Goal: Communication & Community: Connect with others

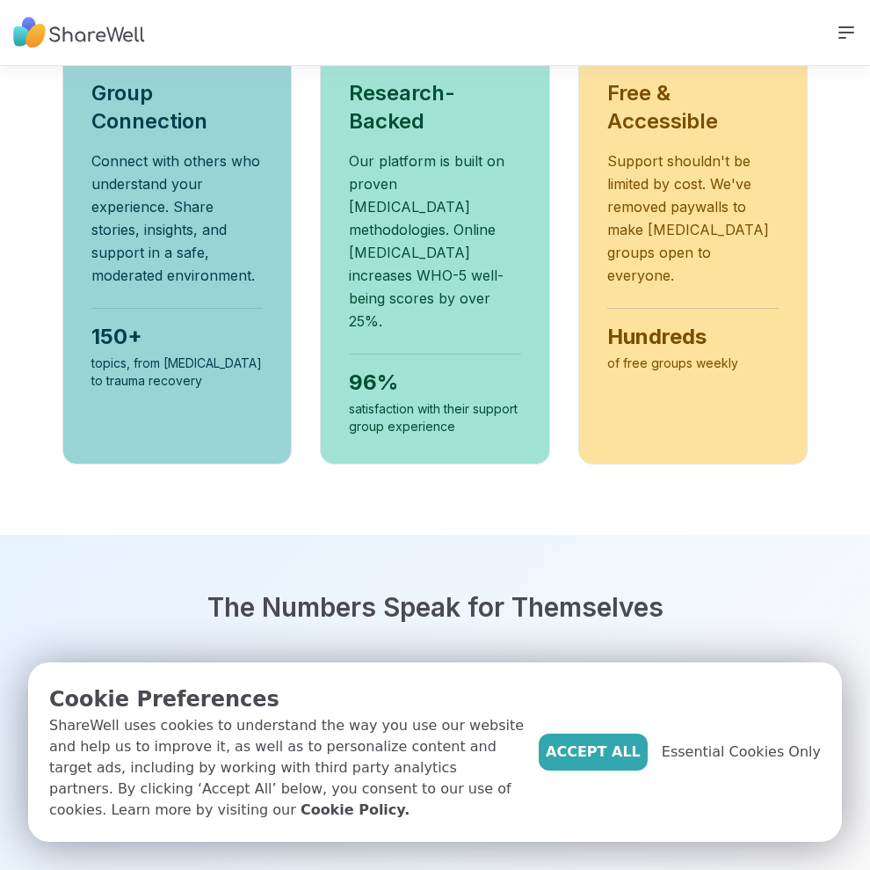
scroll to position [1055, 0]
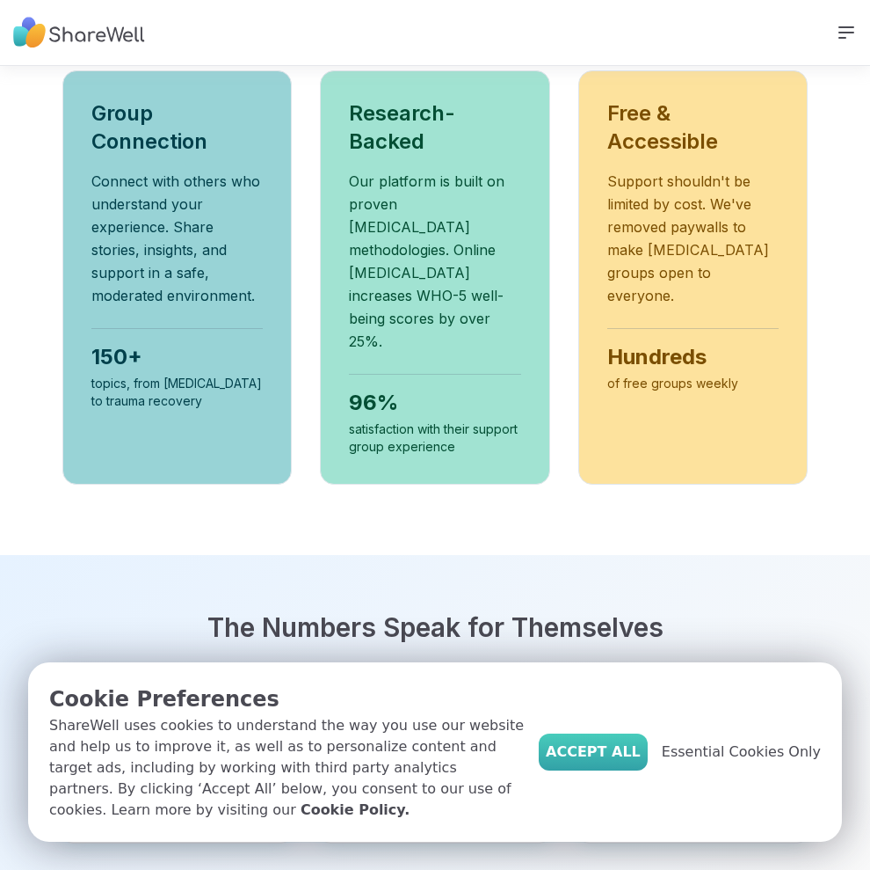
click at [600, 754] on span "Accept All" at bounding box center [593, 751] width 95 height 21
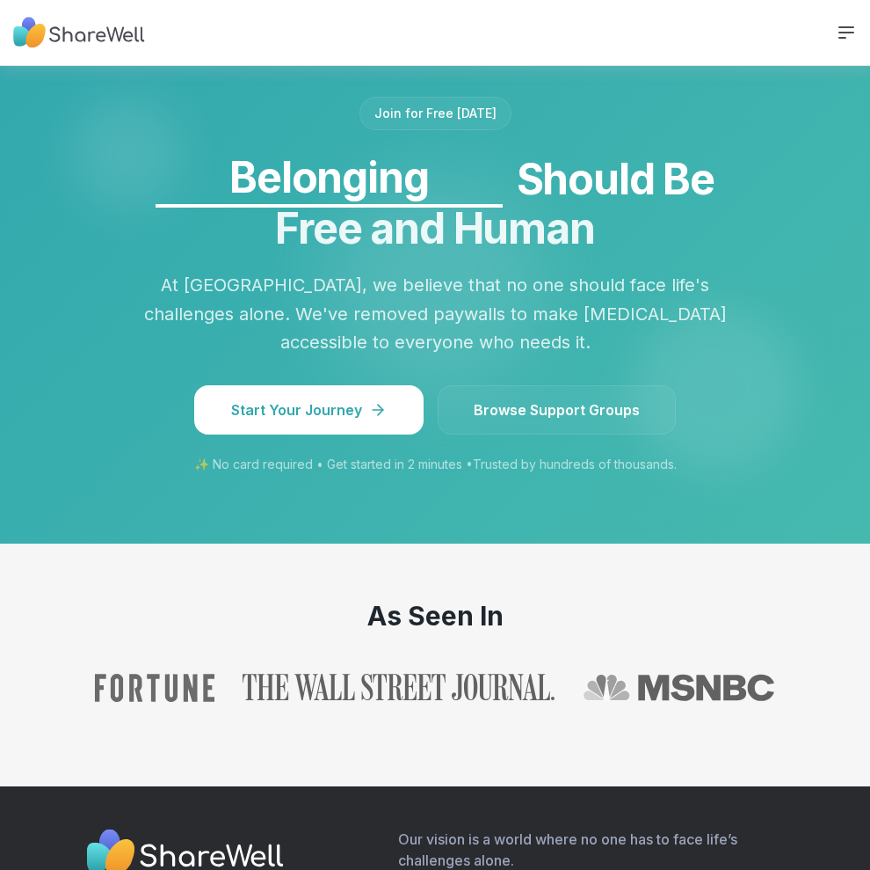
scroll to position [1847, 0]
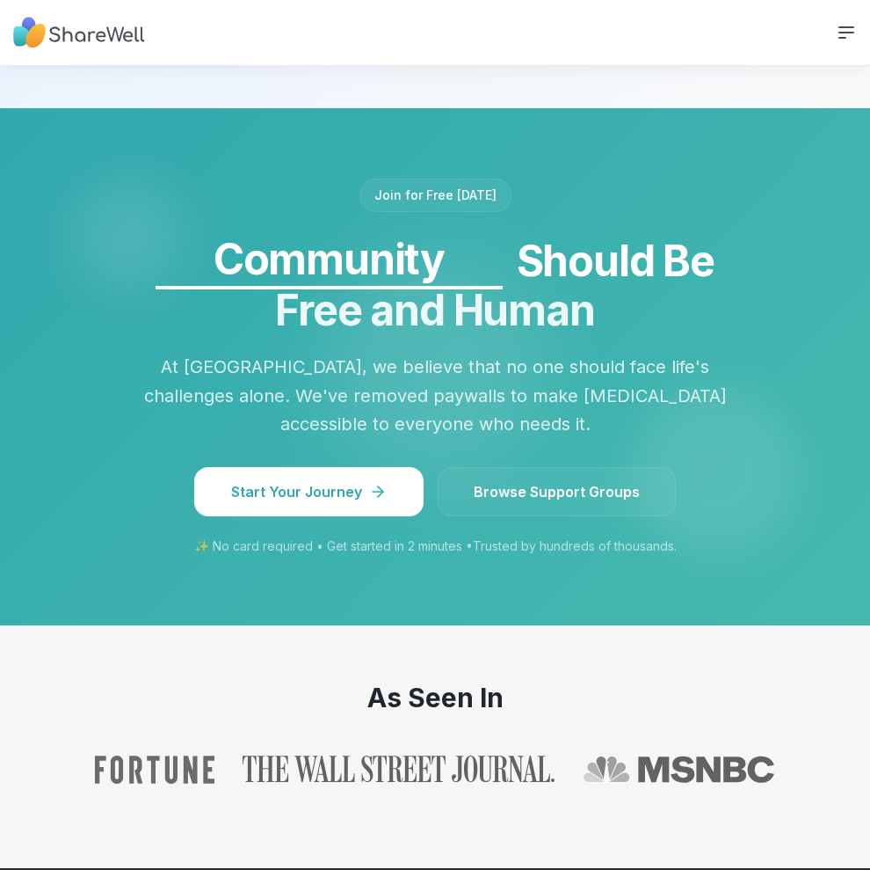
click at [526, 481] on span "Browse Support Groups" at bounding box center [557, 491] width 166 height 21
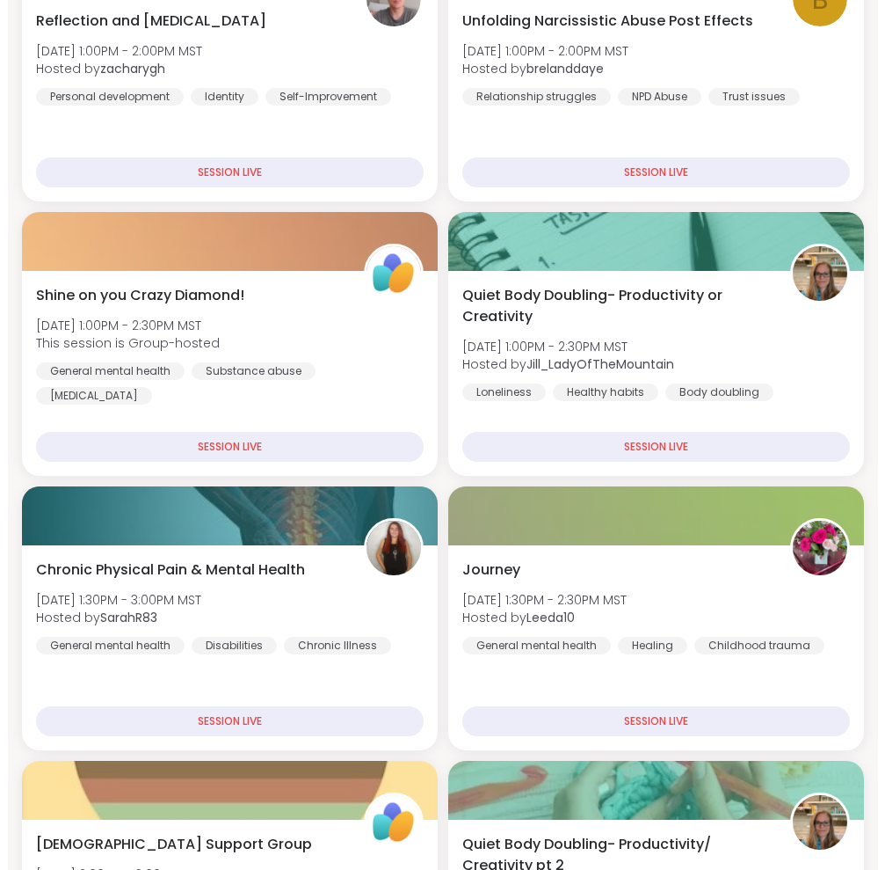
scroll to position [352, 0]
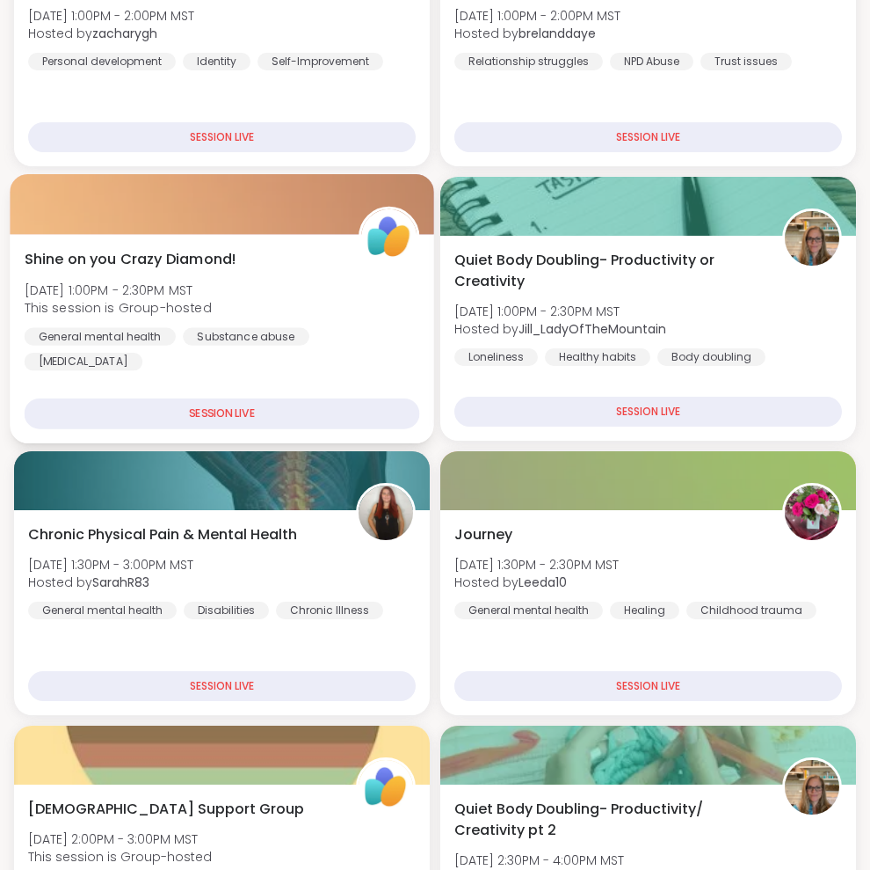
click at [200, 410] on div "SESSION LIVE" at bounding box center [223, 413] width 396 height 31
click at [159, 255] on span "Shine on you Crazy Diamond!" at bounding box center [131, 259] width 213 height 21
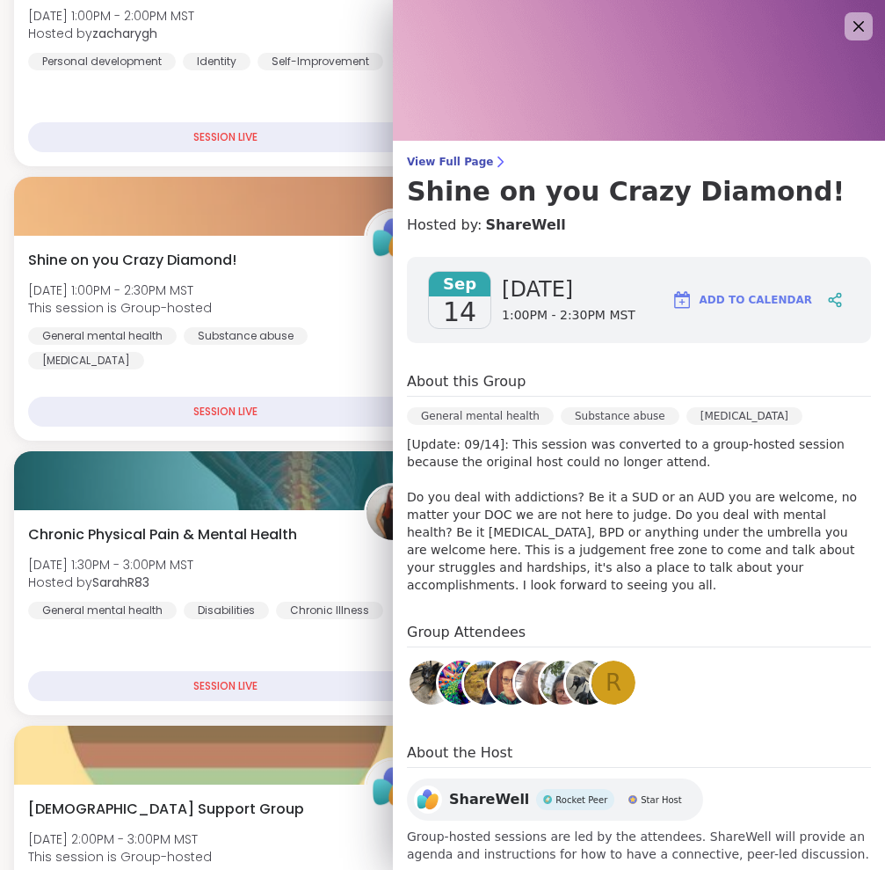
scroll to position [35, 0]
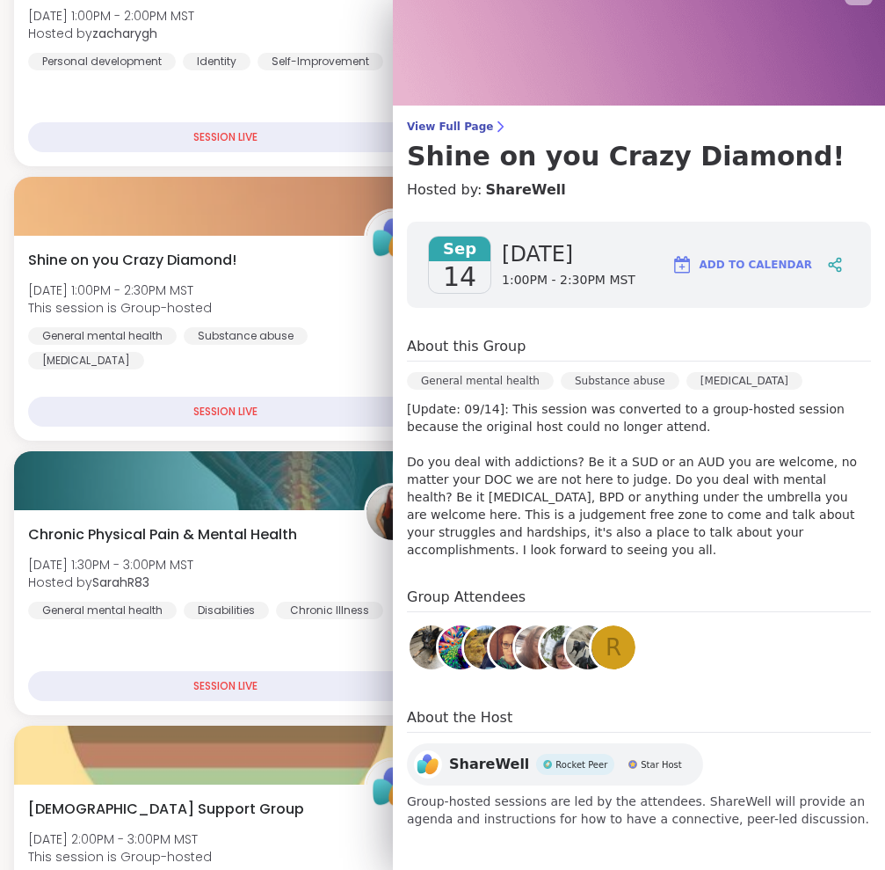
click at [549, 646] on img at bounding box center [563, 647] width 44 height 44
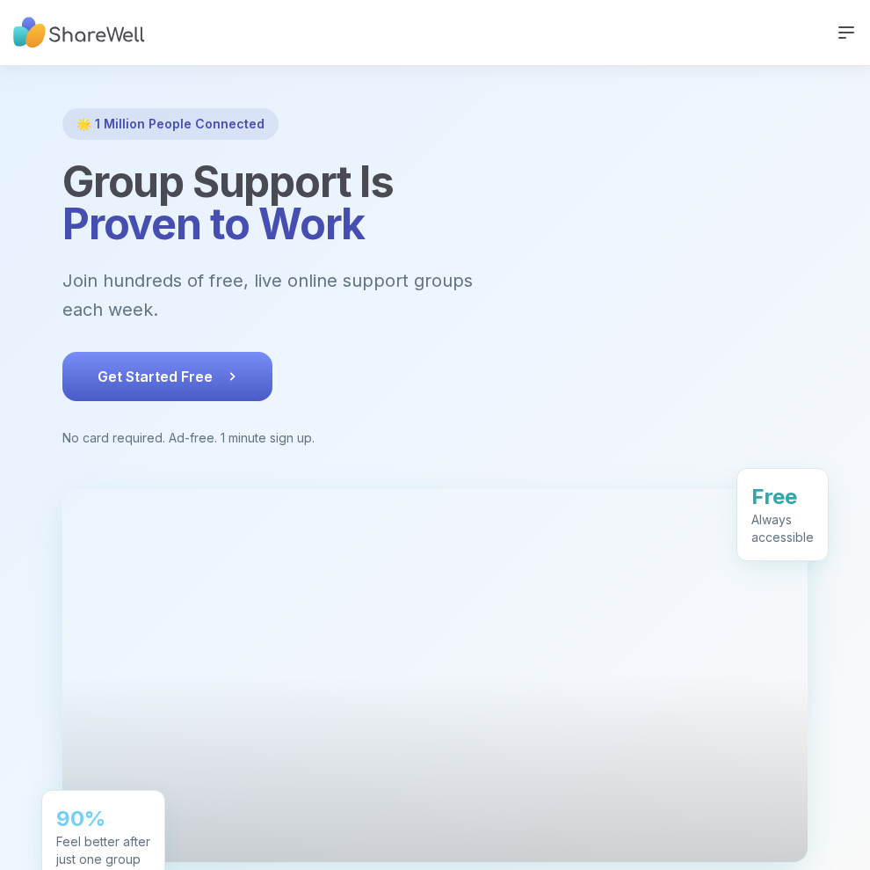
click at [177, 352] on button "Get Started Free" at bounding box center [167, 376] width 210 height 49
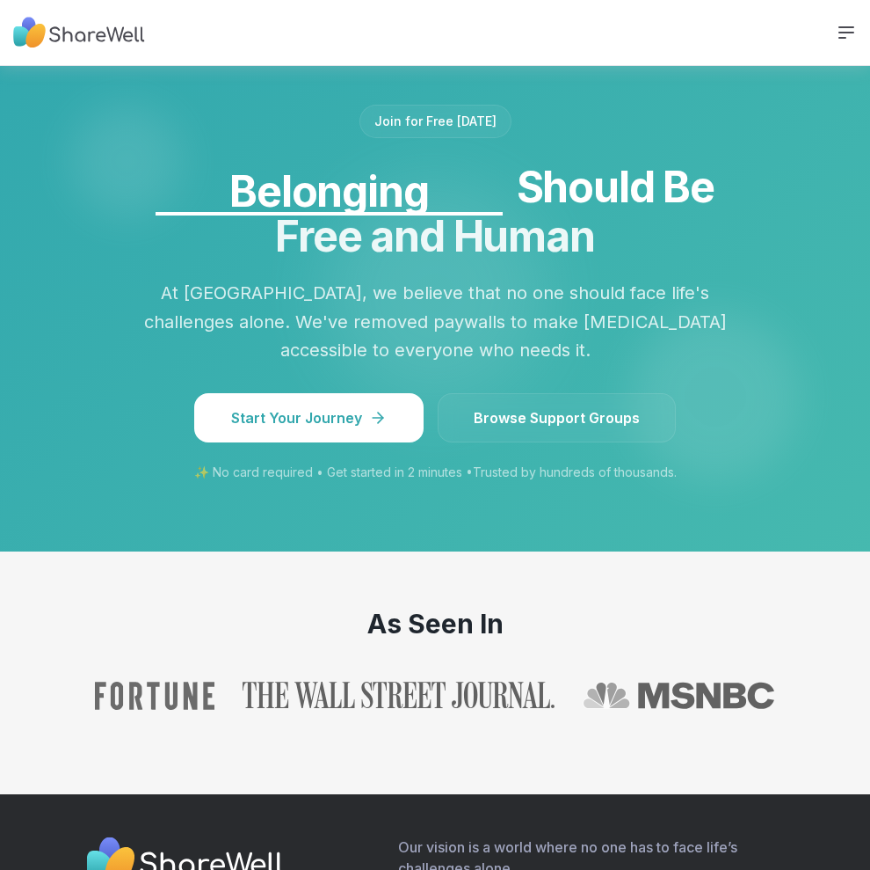
scroll to position [1919, 0]
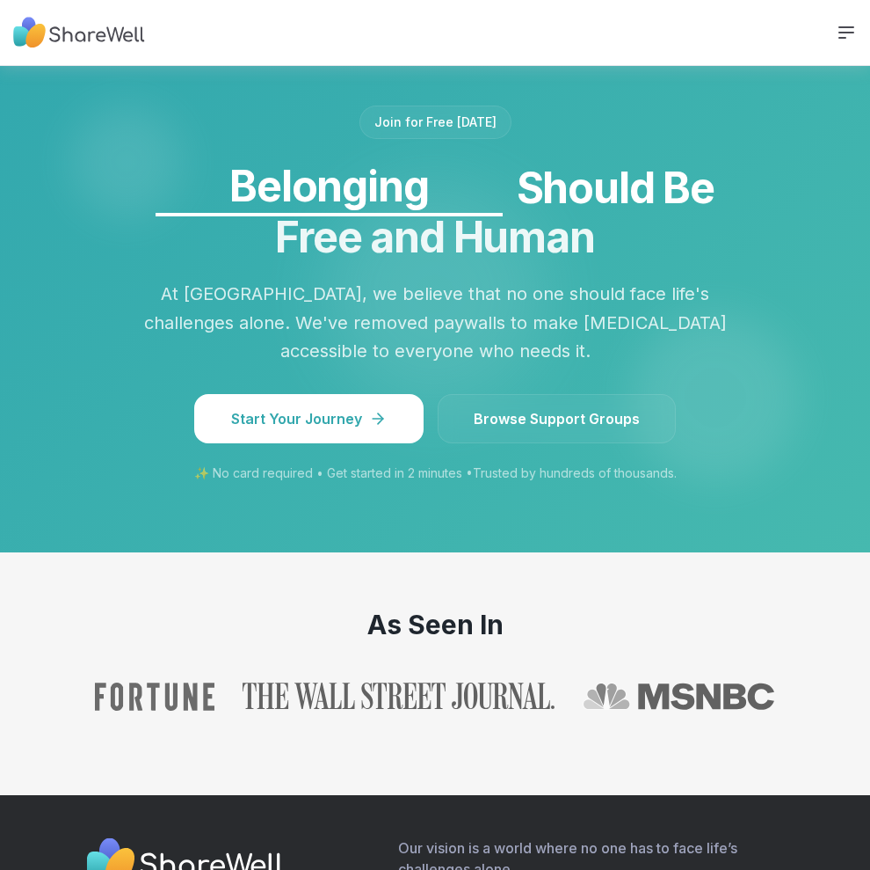
click at [521, 408] on span "Browse Support Groups" at bounding box center [557, 418] width 166 height 21
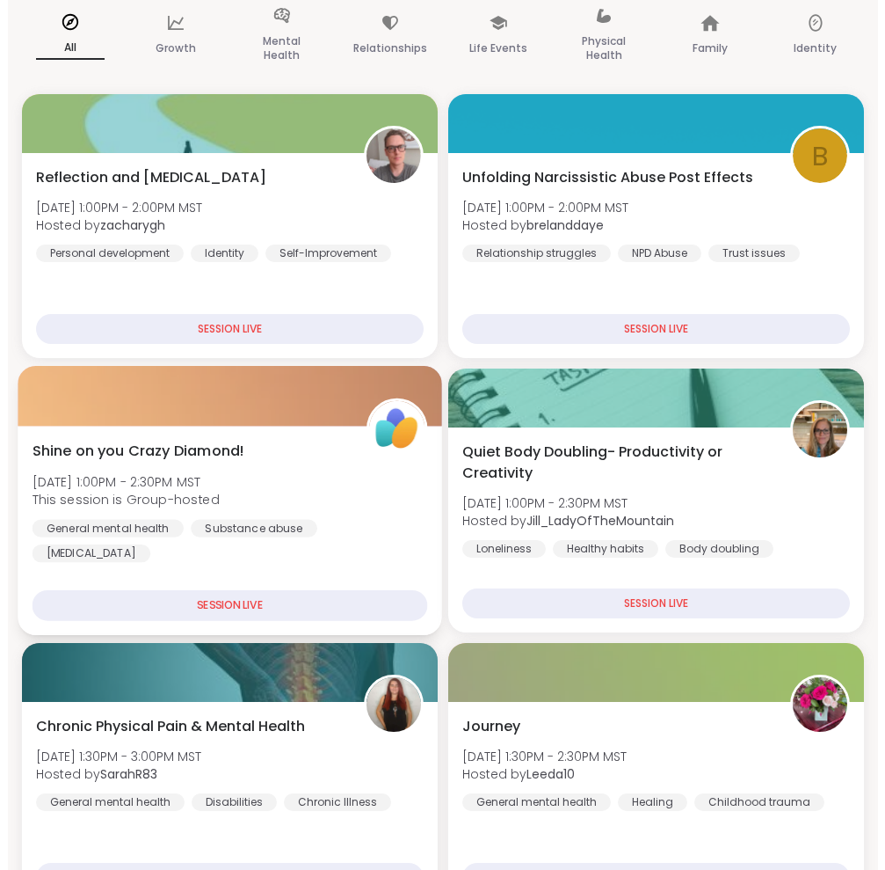
scroll to position [176, 0]
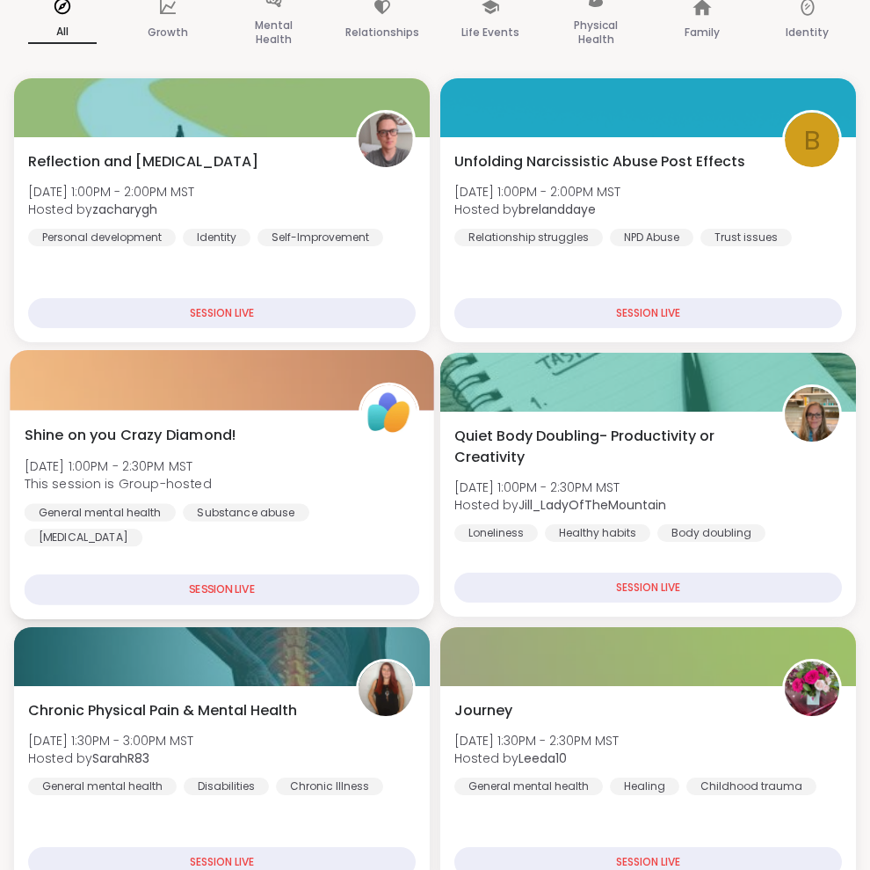
click at [126, 433] on span "Shine on you Crazy Diamond!" at bounding box center [131, 435] width 213 height 21
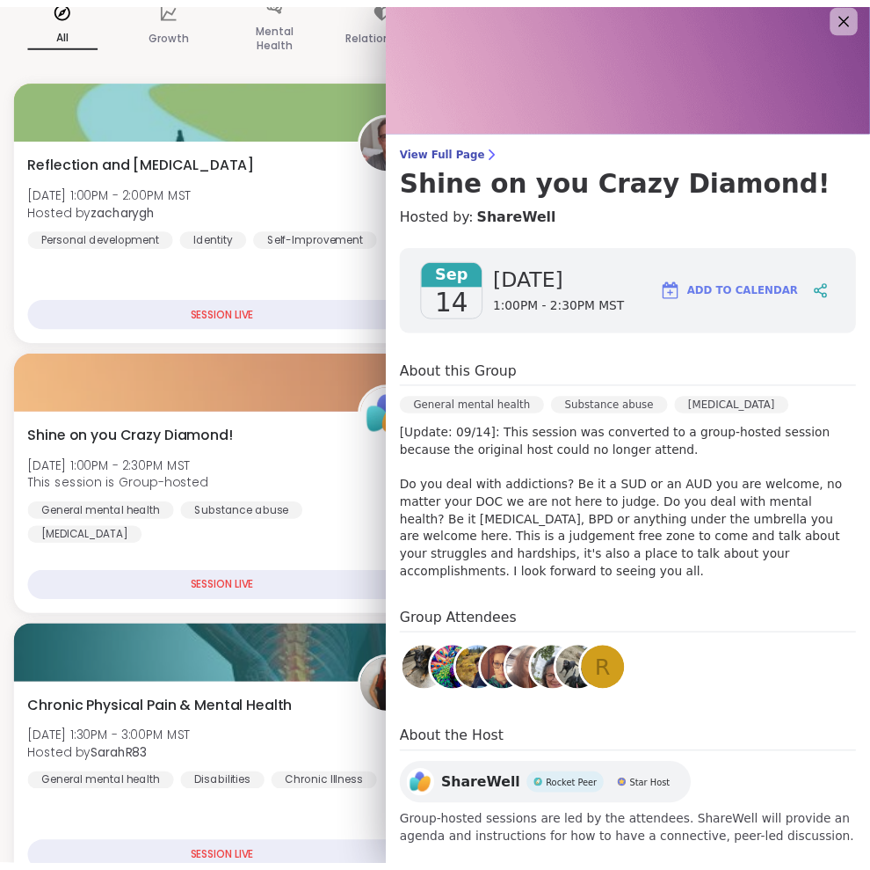
scroll to position [0, 0]
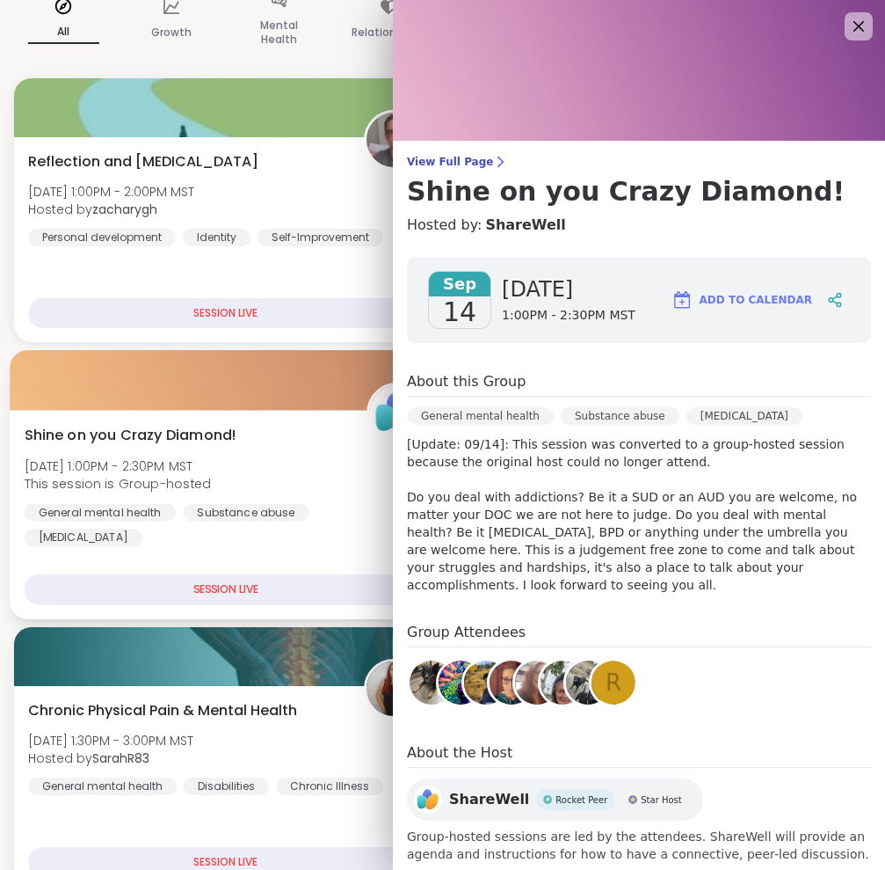
click at [154, 540] on div "Shine on you Crazy Diamond! Sun, Sep 14 | 1:00PM - 2:30PM MST This session is G…" at bounding box center [226, 514] width 432 height 209
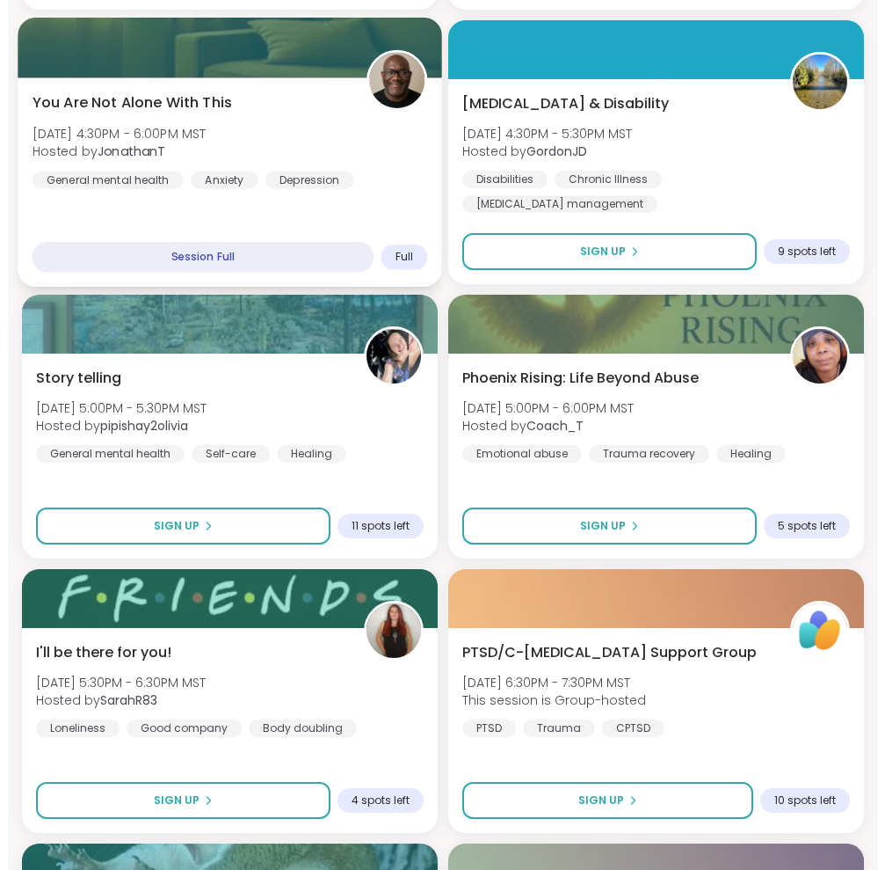
scroll to position [2198, 0]
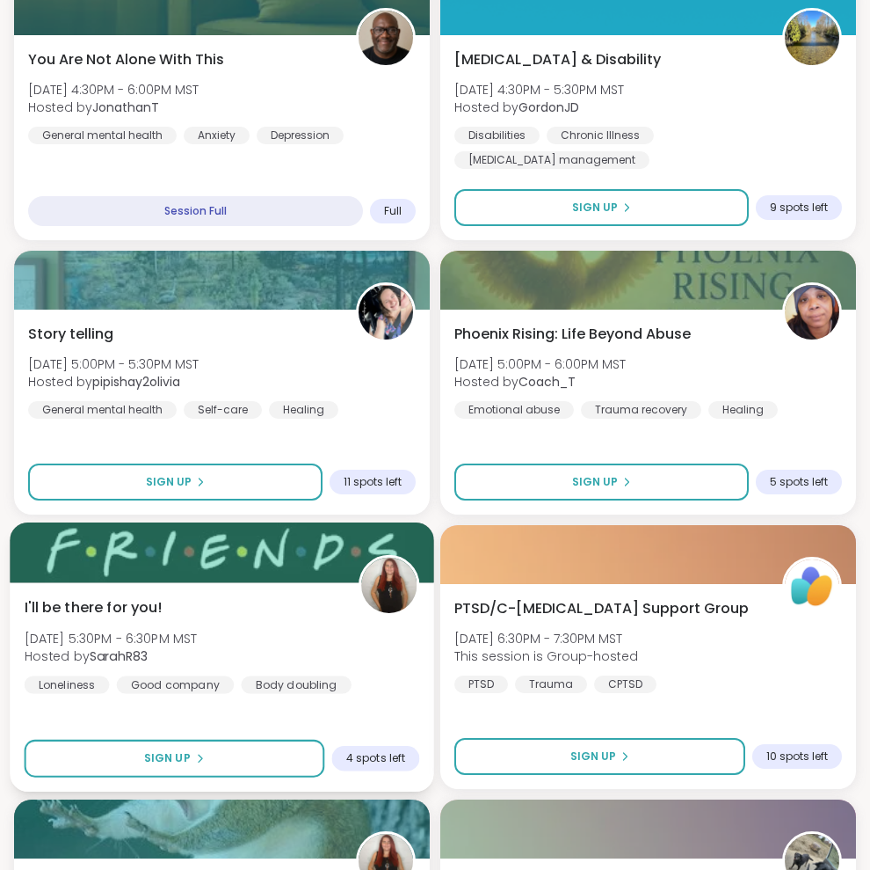
click at [393, 584] on img at bounding box center [388, 584] width 55 height 55
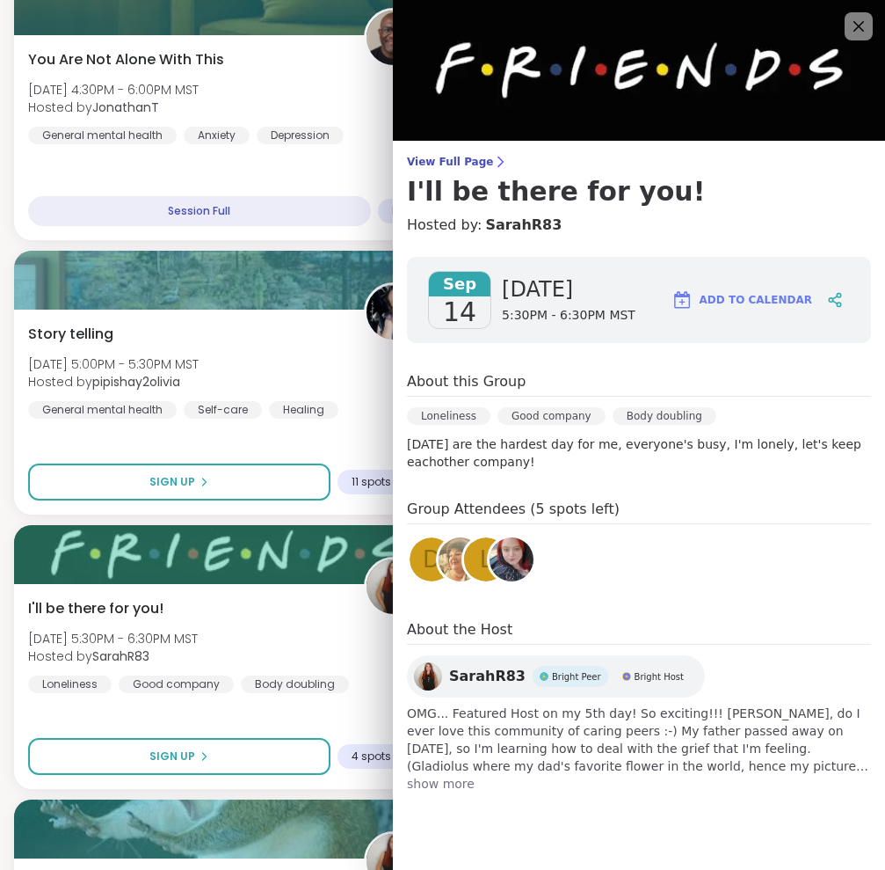
click at [506, 555] on img at bounding box center [512, 559] width 44 height 44
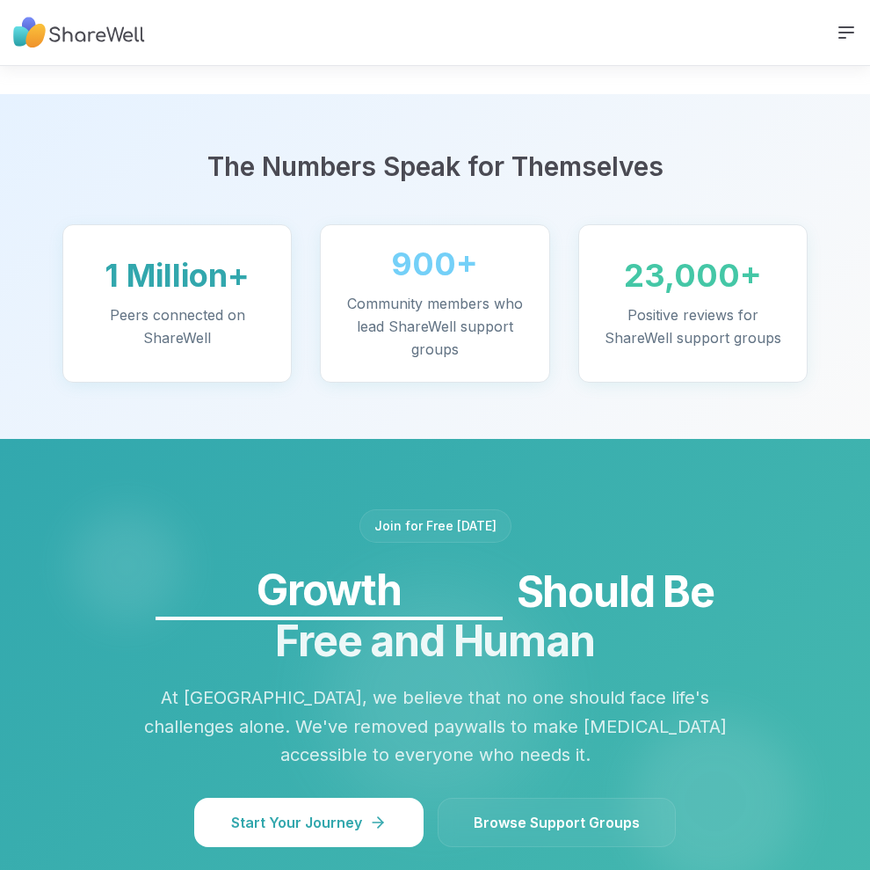
scroll to position [1583, 0]
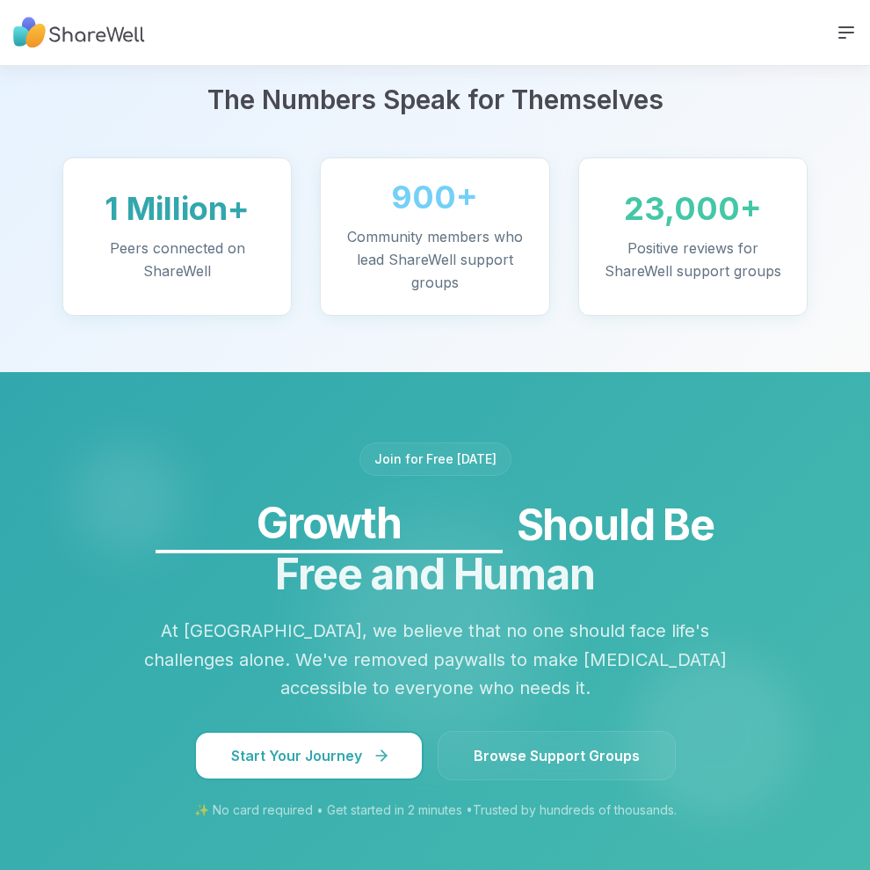
click at [277, 745] on span "Start Your Journey" at bounding box center [309, 755] width 156 height 21
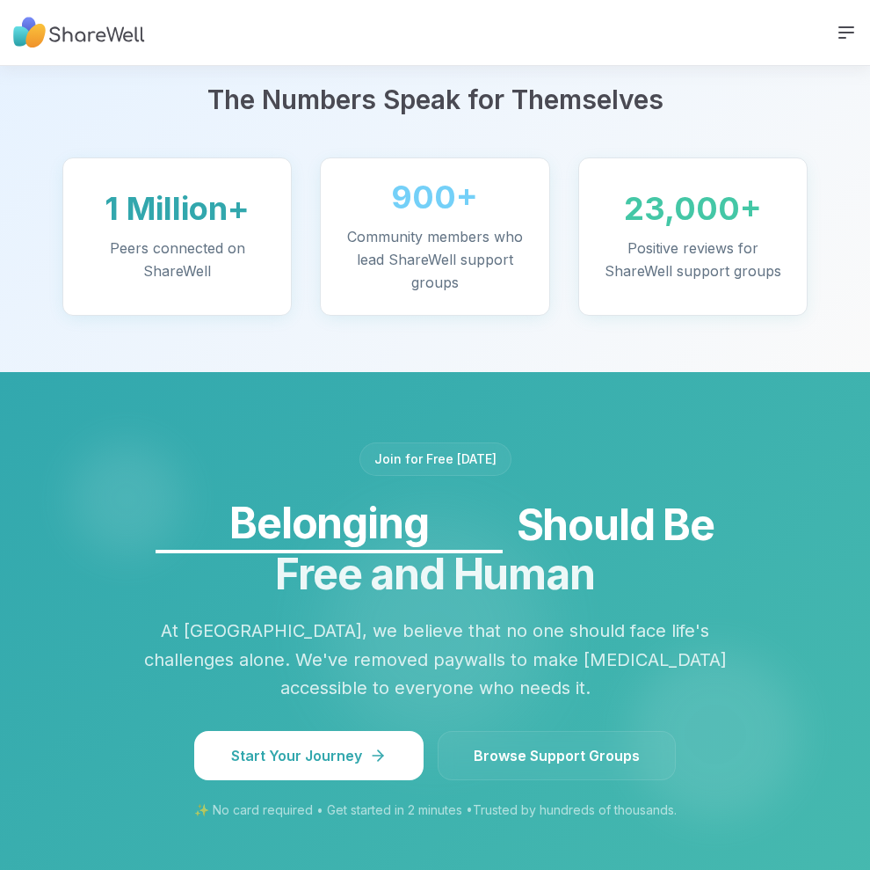
click at [504, 745] on span "Browse Support Groups" at bounding box center [557, 755] width 166 height 21
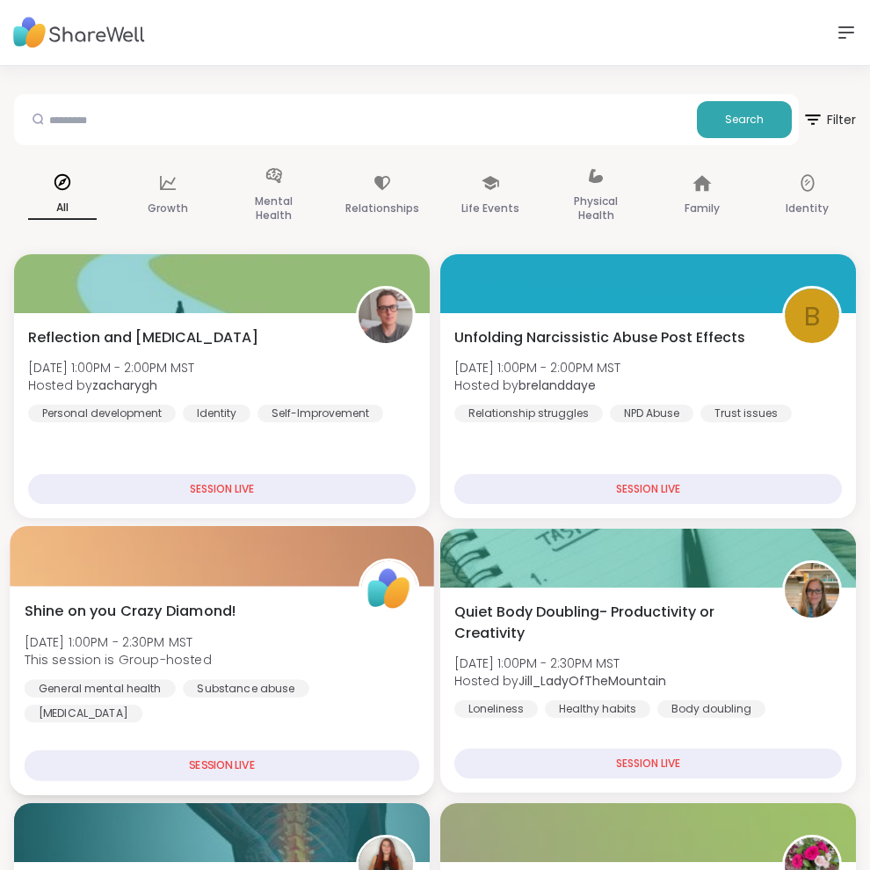
click at [96, 608] on span "Shine on you Crazy Diamond!" at bounding box center [131, 611] width 213 height 21
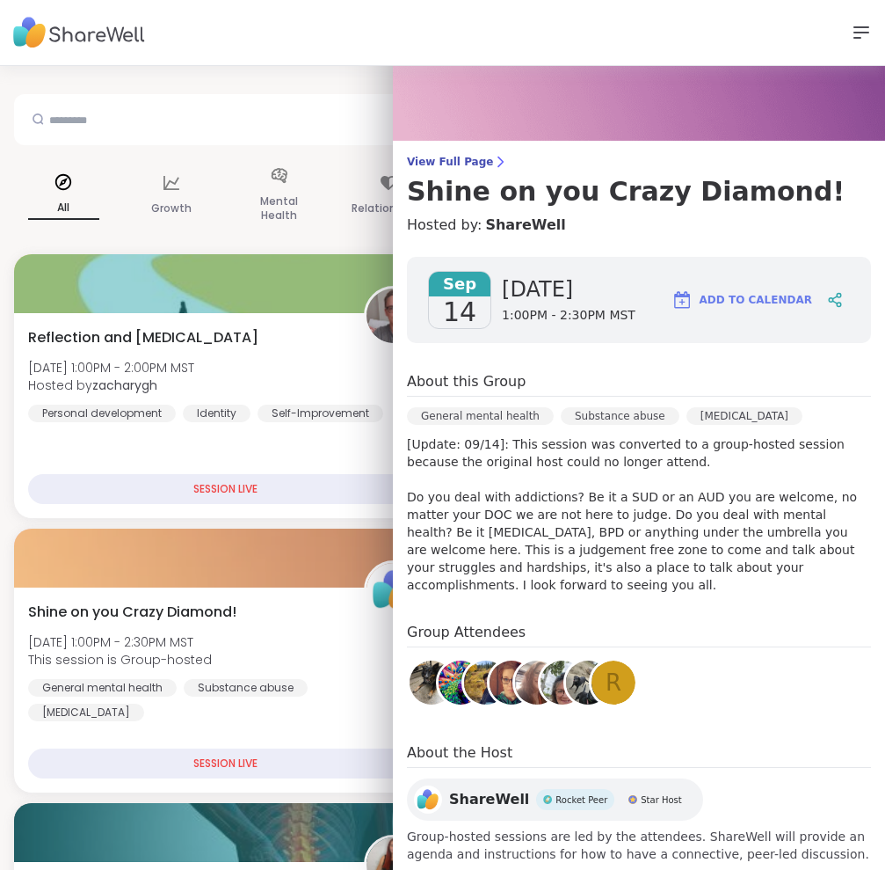
click at [699, 419] on div "[MEDICAL_DATA]" at bounding box center [745, 416] width 116 height 18
click at [476, 415] on div "General mental health" at bounding box center [480, 416] width 147 height 18
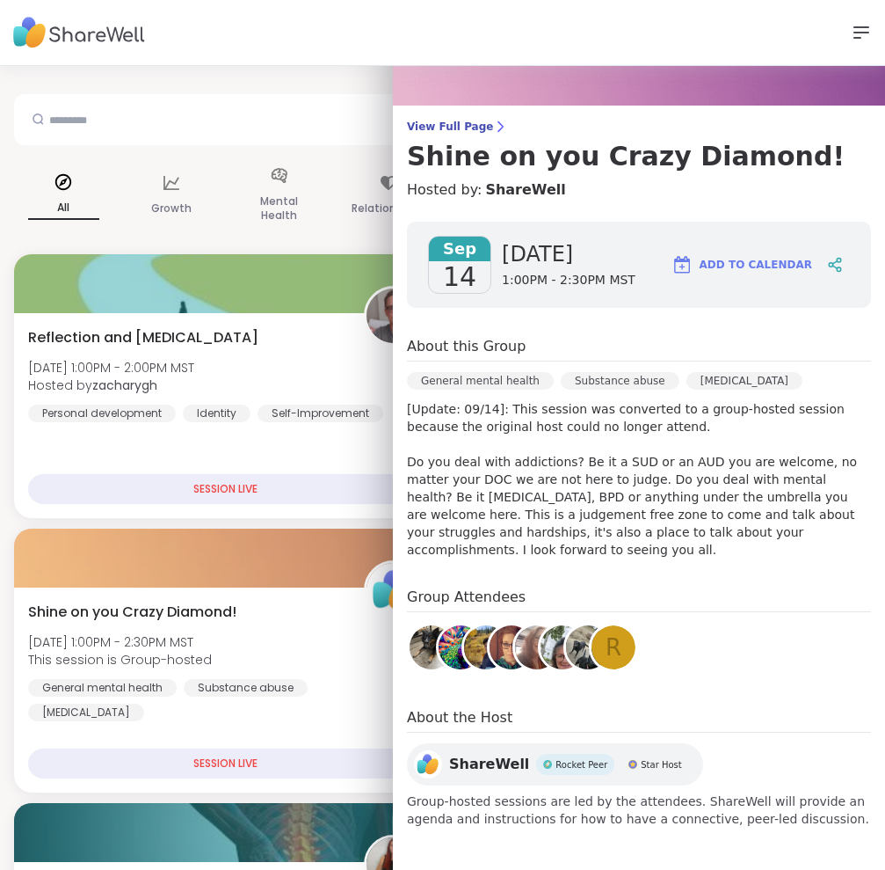
click at [556, 760] on span "Rocket Peer" at bounding box center [582, 764] width 52 height 13
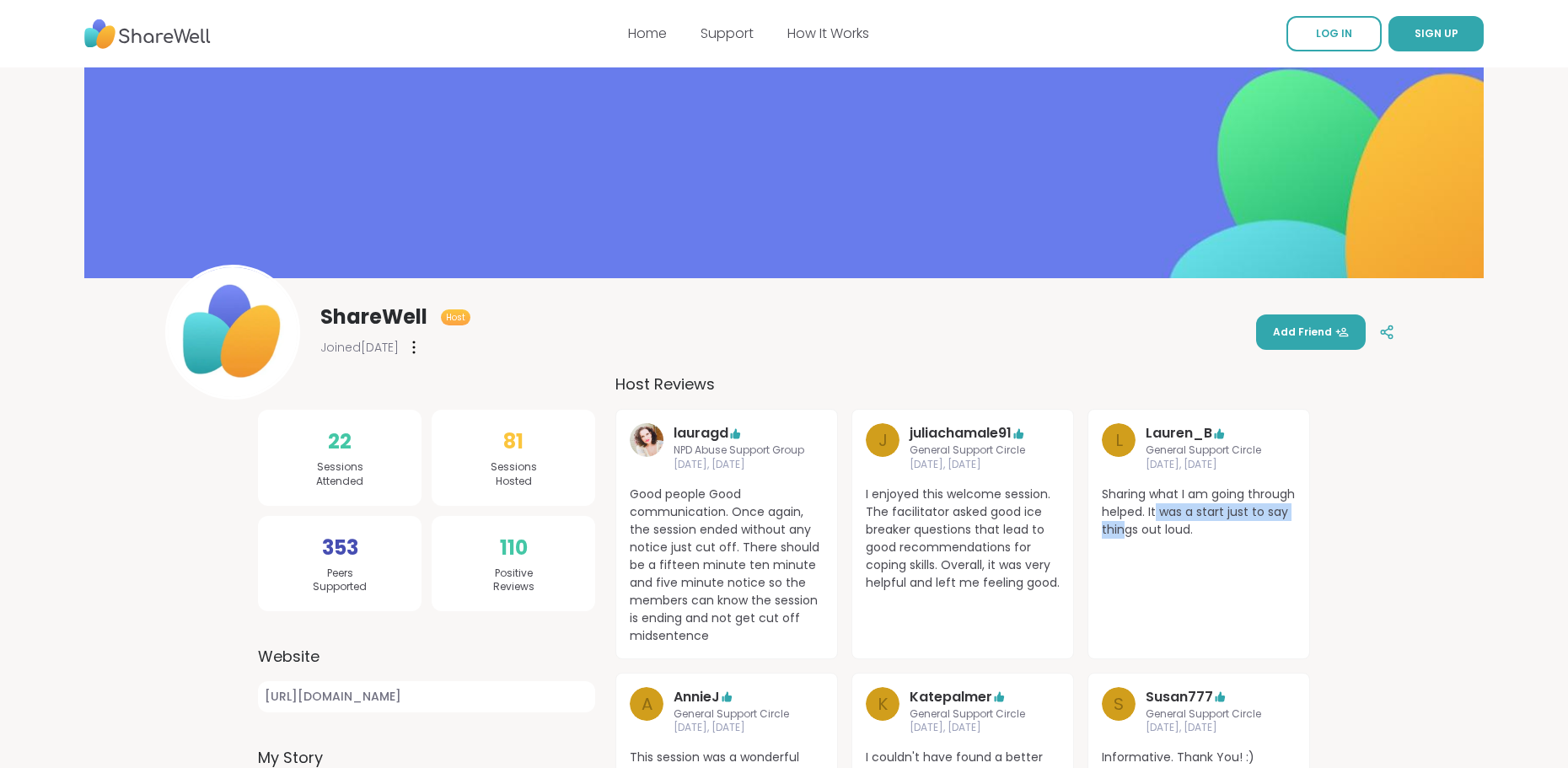
drag, startPoint x: 1198, startPoint y: 521, endPoint x: 1206, endPoint y: 519, distance: 8.2
click at [1206, 519] on span "Sharing what I am going through helped. It was a start just to say things out l…" at bounding box center [1199, 511] width 194 height 53
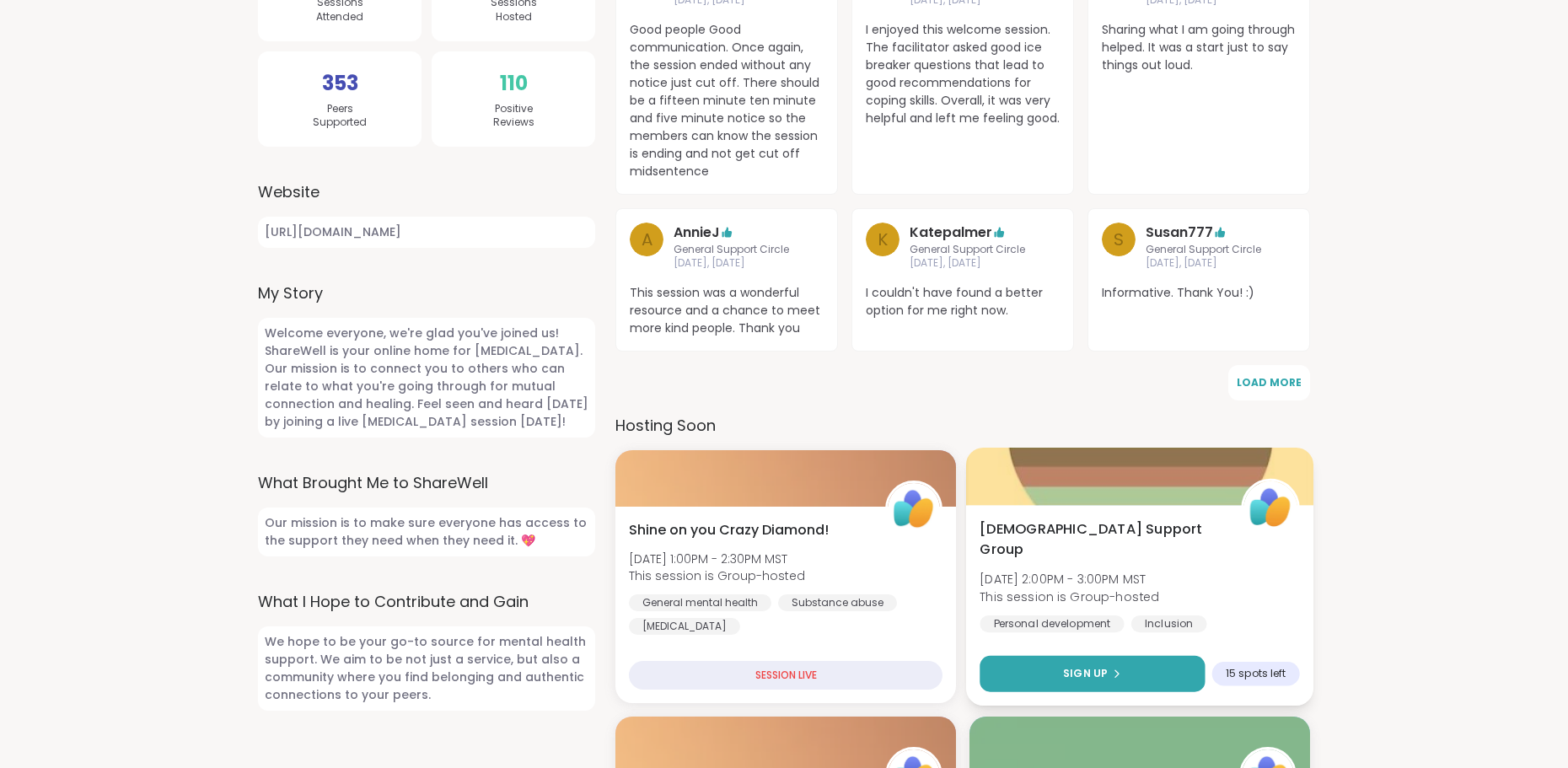
scroll to position [591, 0]
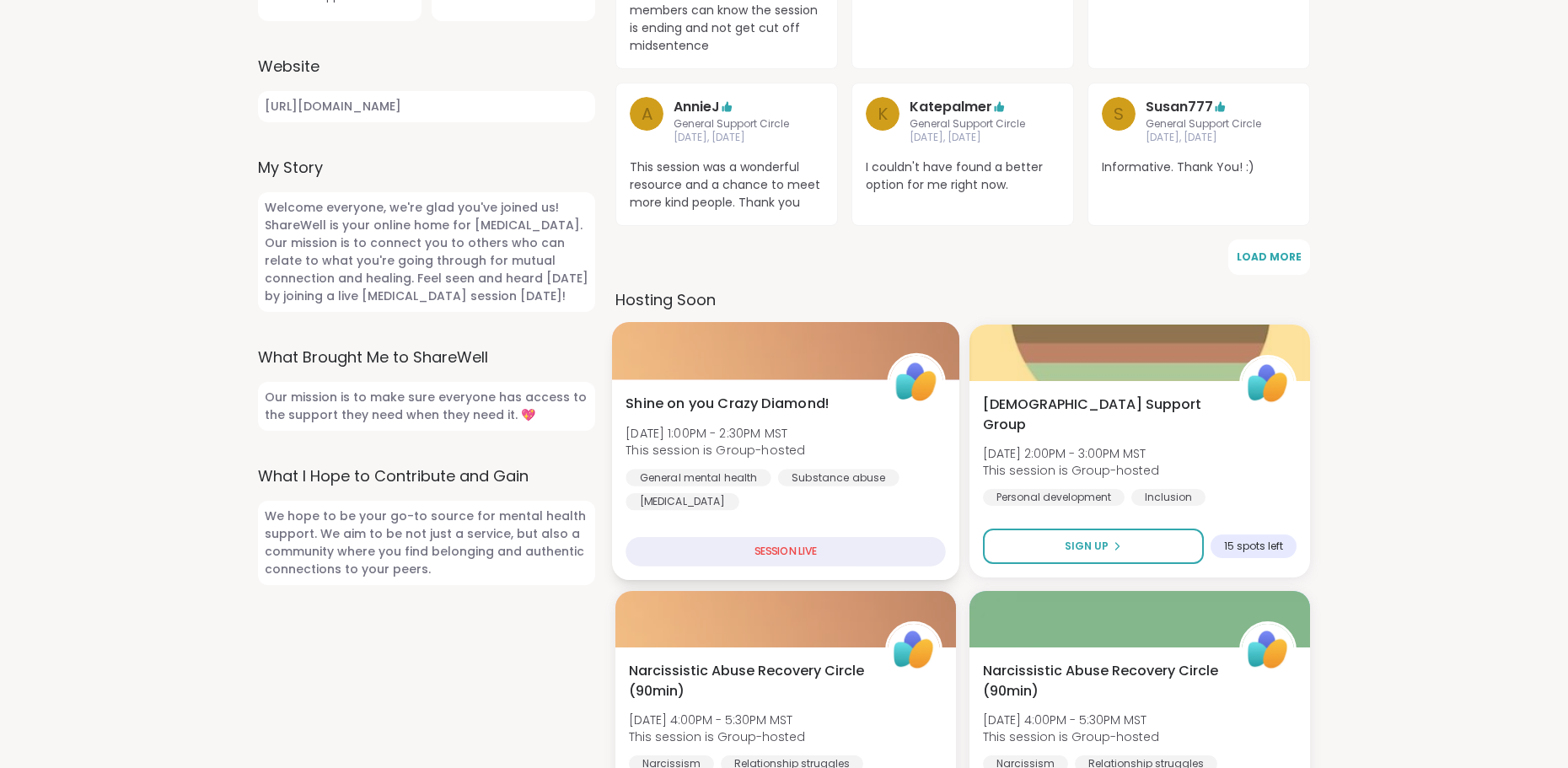
click at [768, 547] on div "SESSION LIVE" at bounding box center [784, 551] width 319 height 30
click at [730, 474] on div "General mental health" at bounding box center [697, 478] width 145 height 17
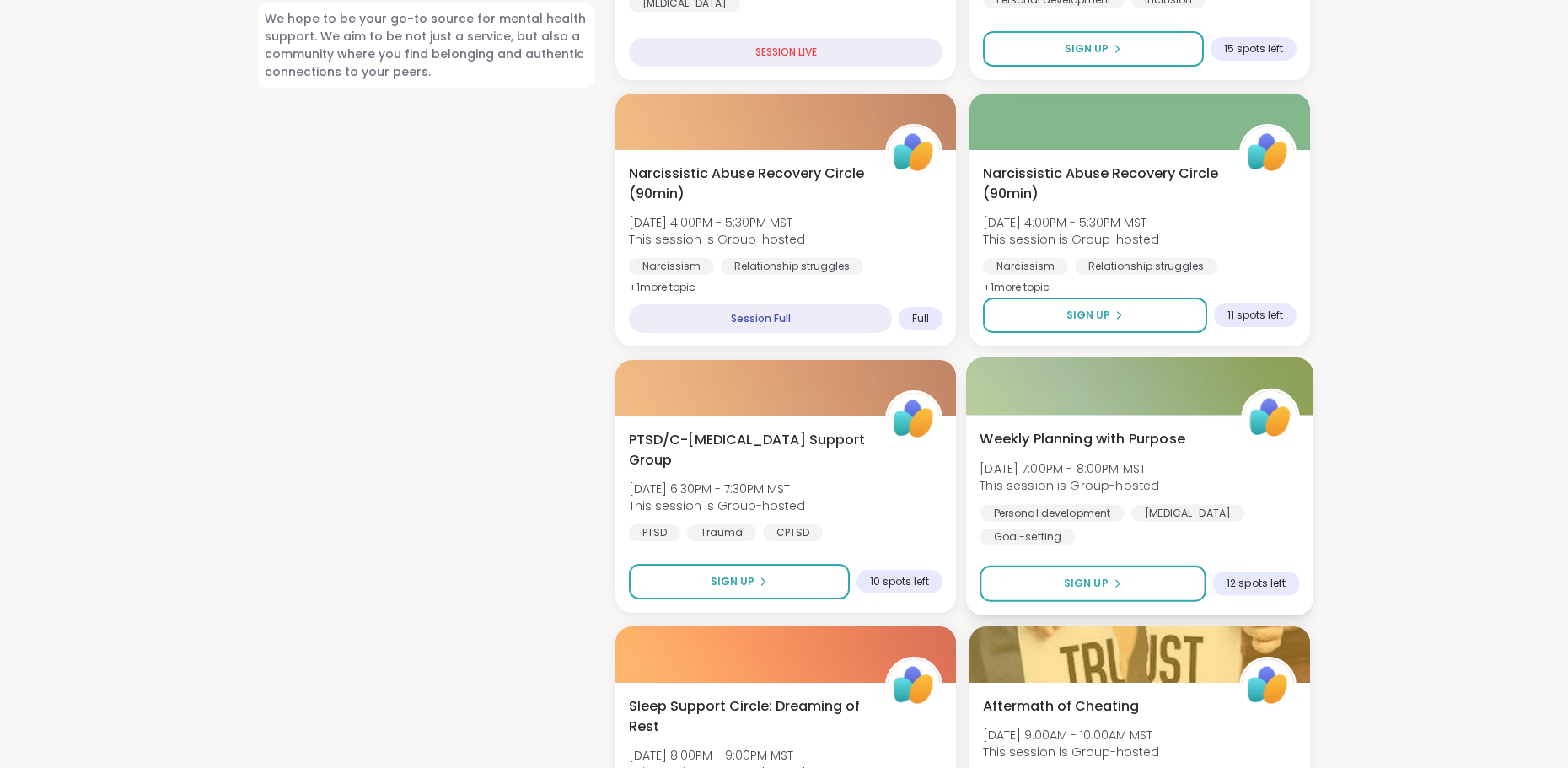
scroll to position [1096, 0]
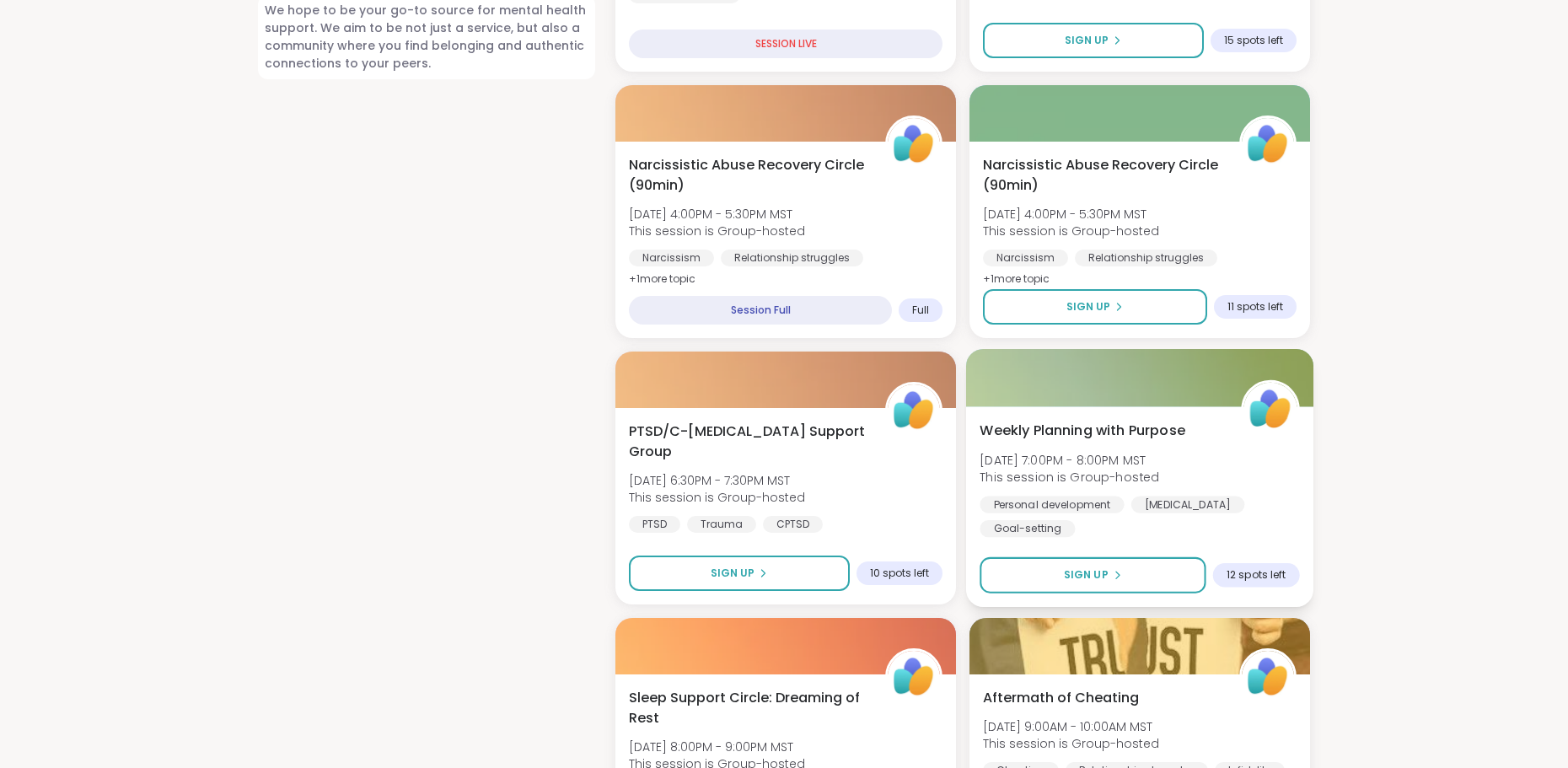
click at [1066, 431] on span "Weekly Planning with Purpose" at bounding box center [1083, 431] width 206 height 20
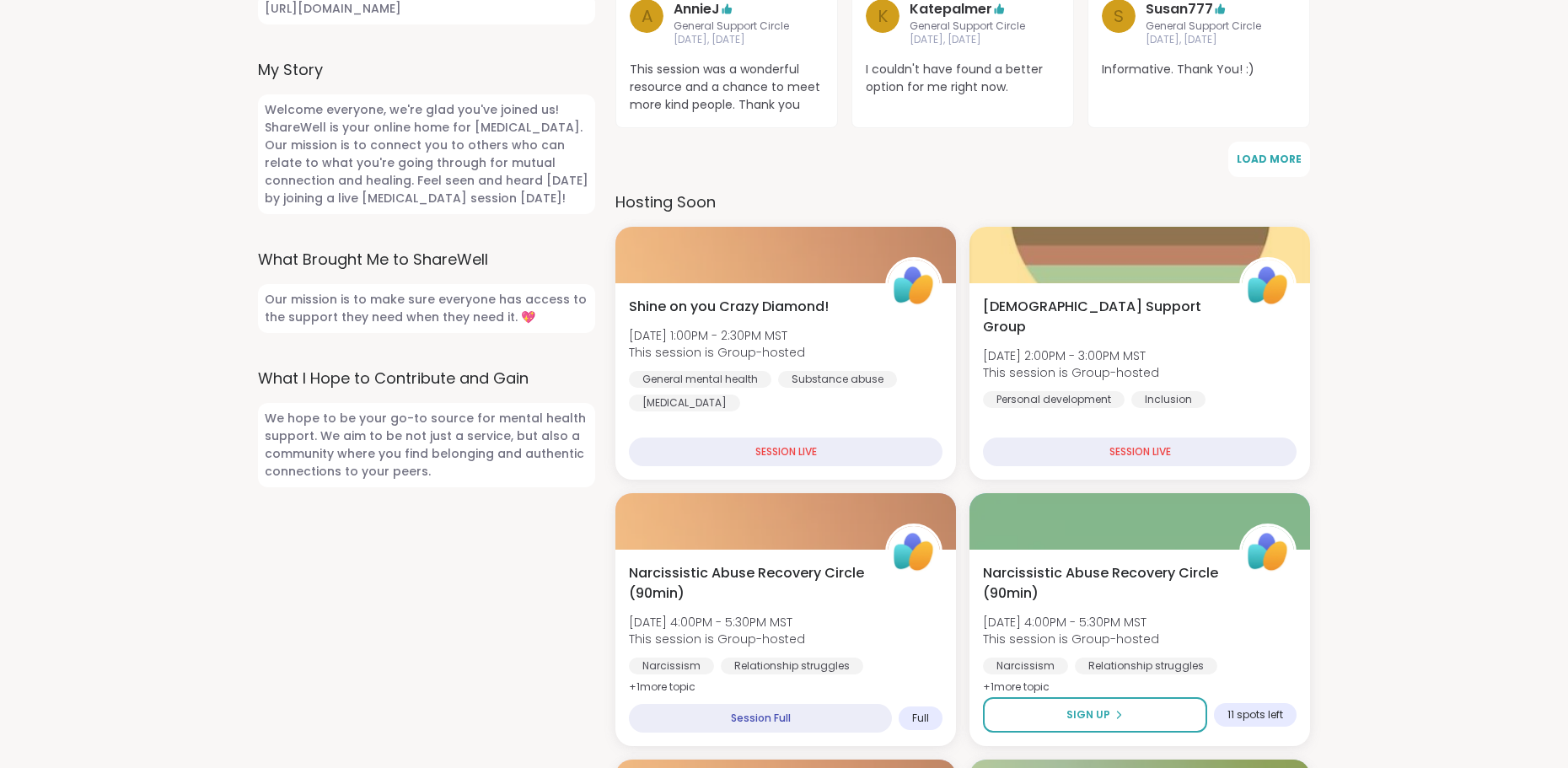
scroll to position [674, 0]
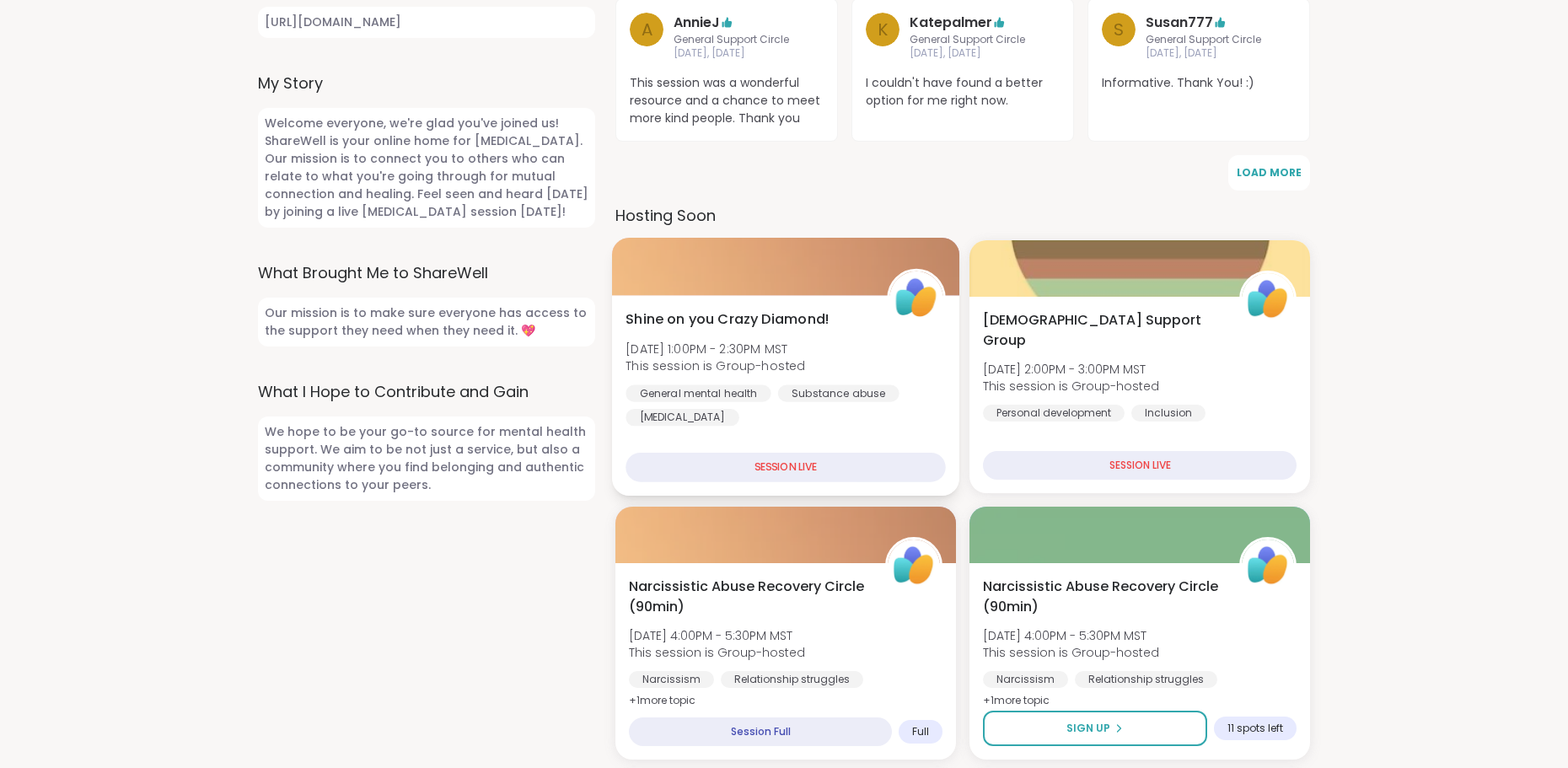
click at [760, 466] on div "SESSION LIVE" at bounding box center [784, 467] width 319 height 30
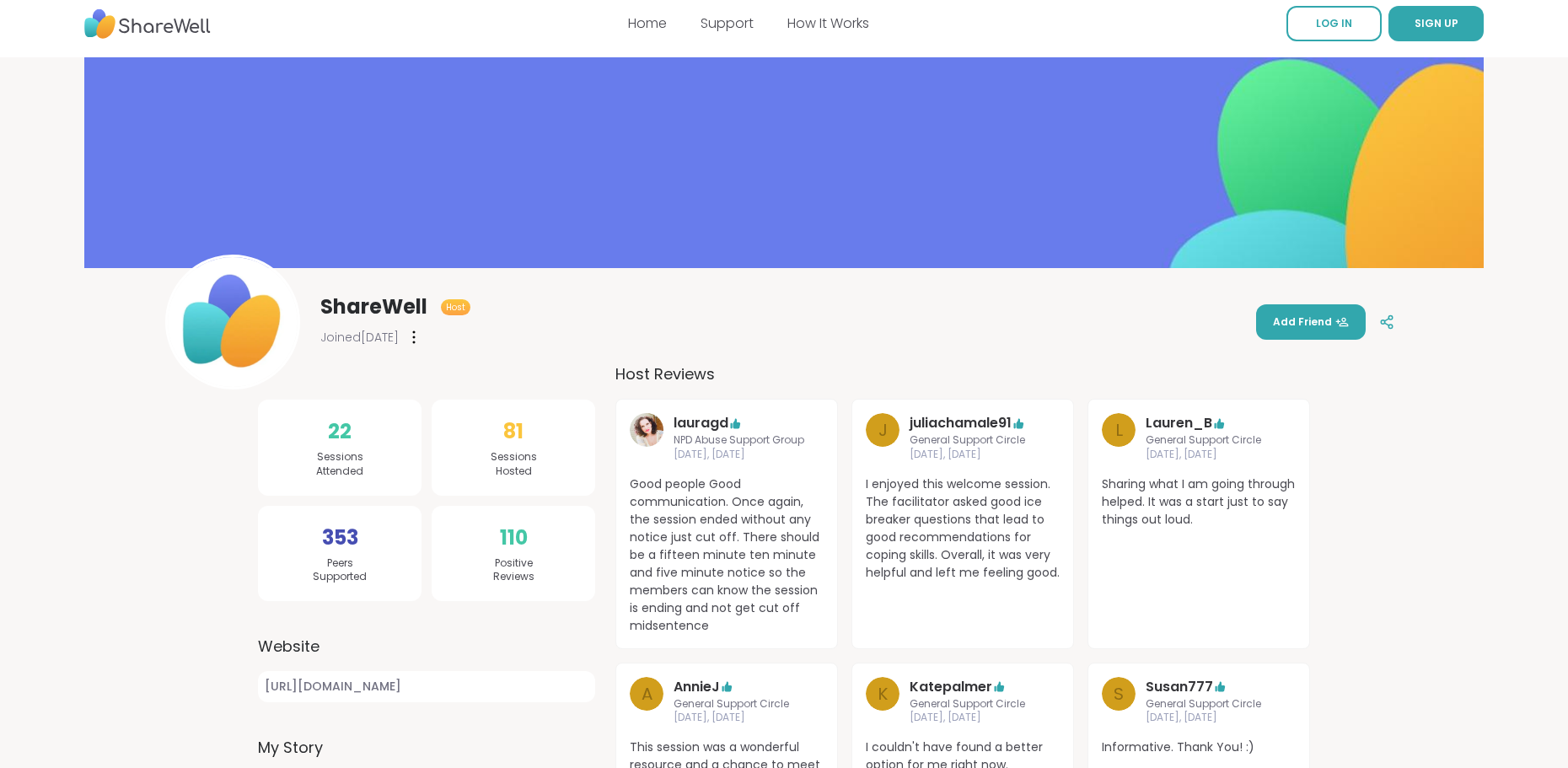
scroll to position [0, 0]
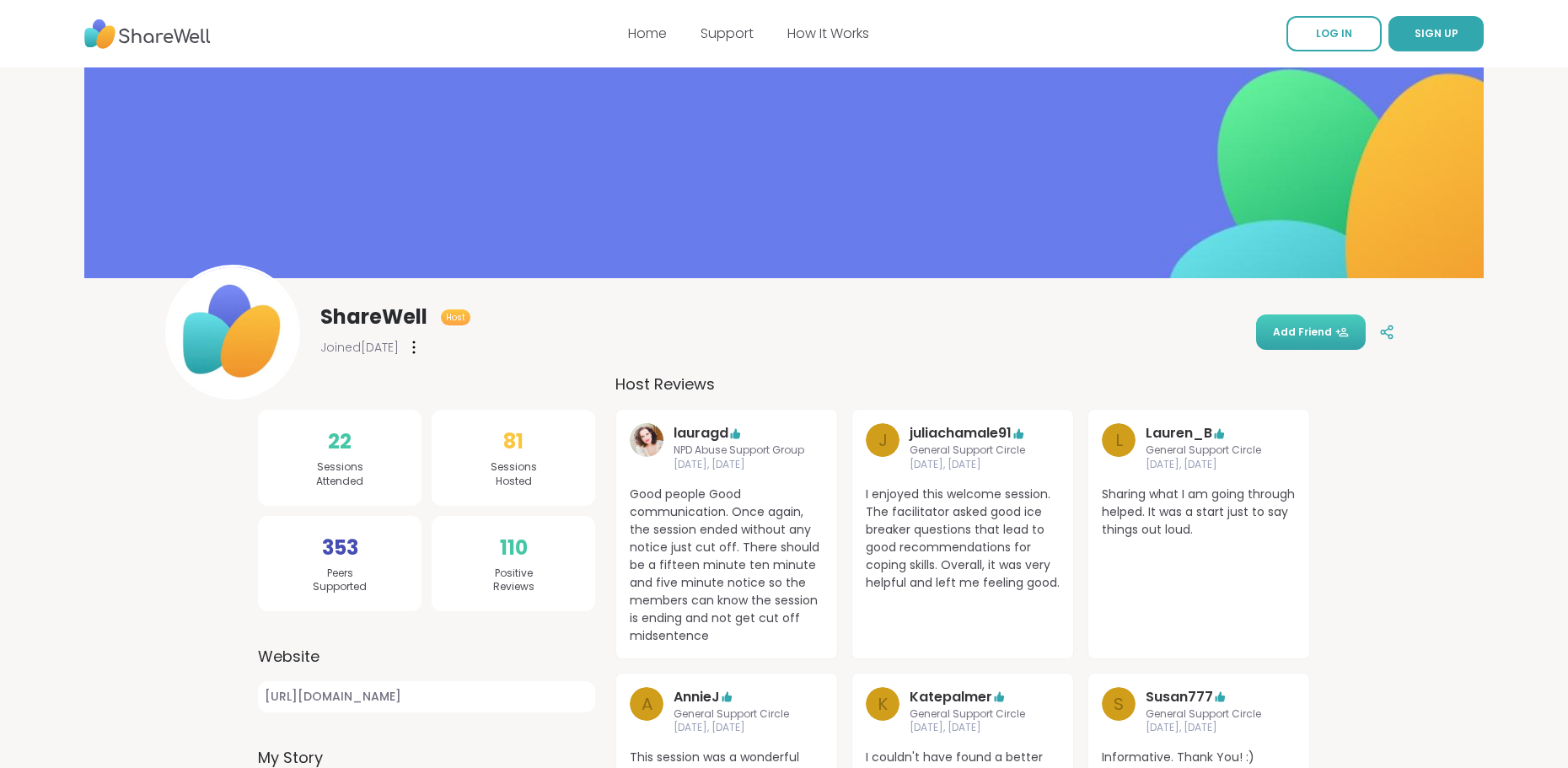
click at [1295, 335] on span "Add Friend" at bounding box center [1311, 333] width 76 height 15
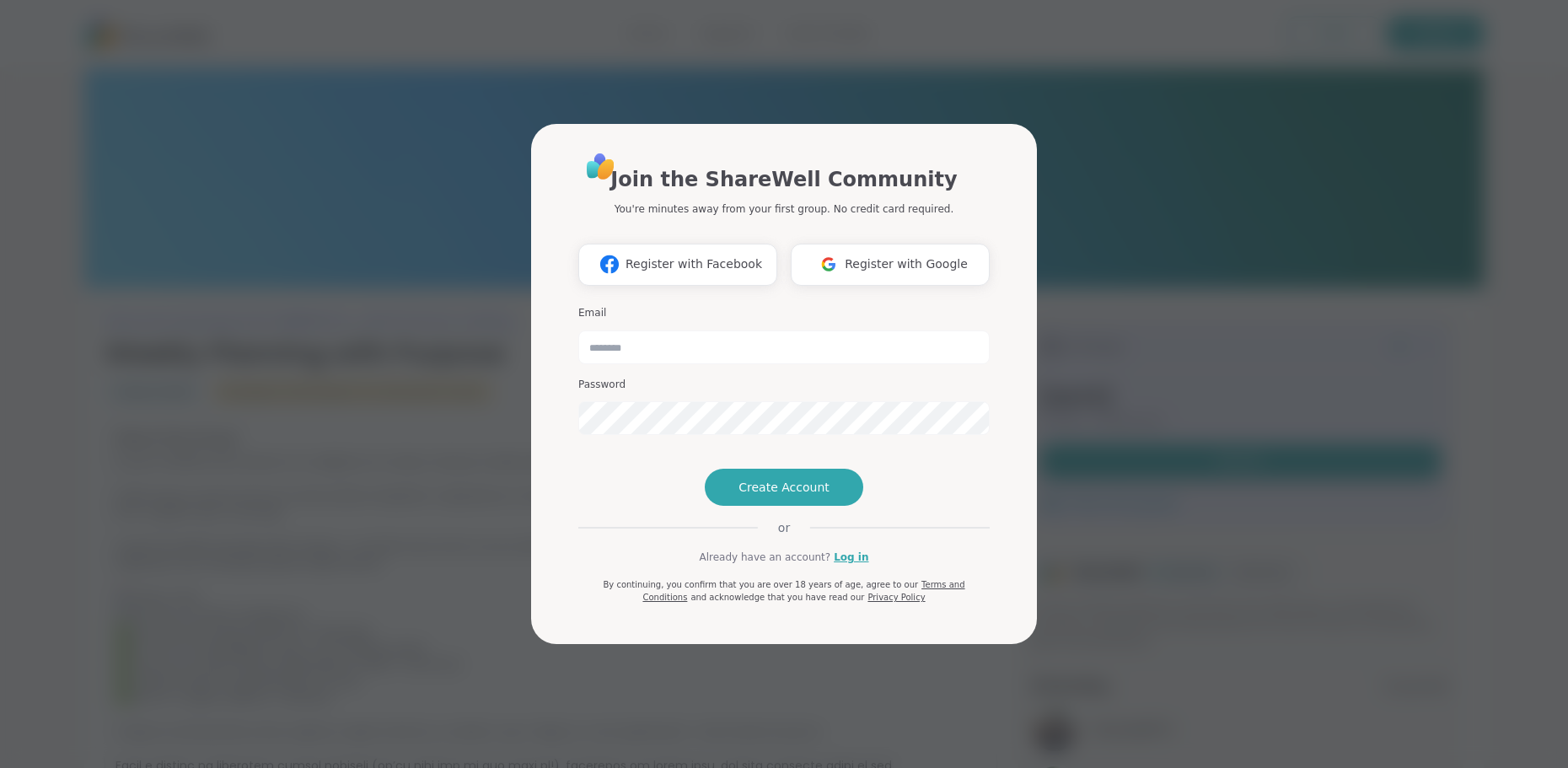
click at [1142, 555] on div "Join the ShareWell Community You're minutes away from your first group. No cred…" at bounding box center [784, 384] width 1548 height 768
click at [1121, 164] on div "Join the ShareWell Community You're minutes away from your first group. No cred…" at bounding box center [784, 384] width 1548 height 768
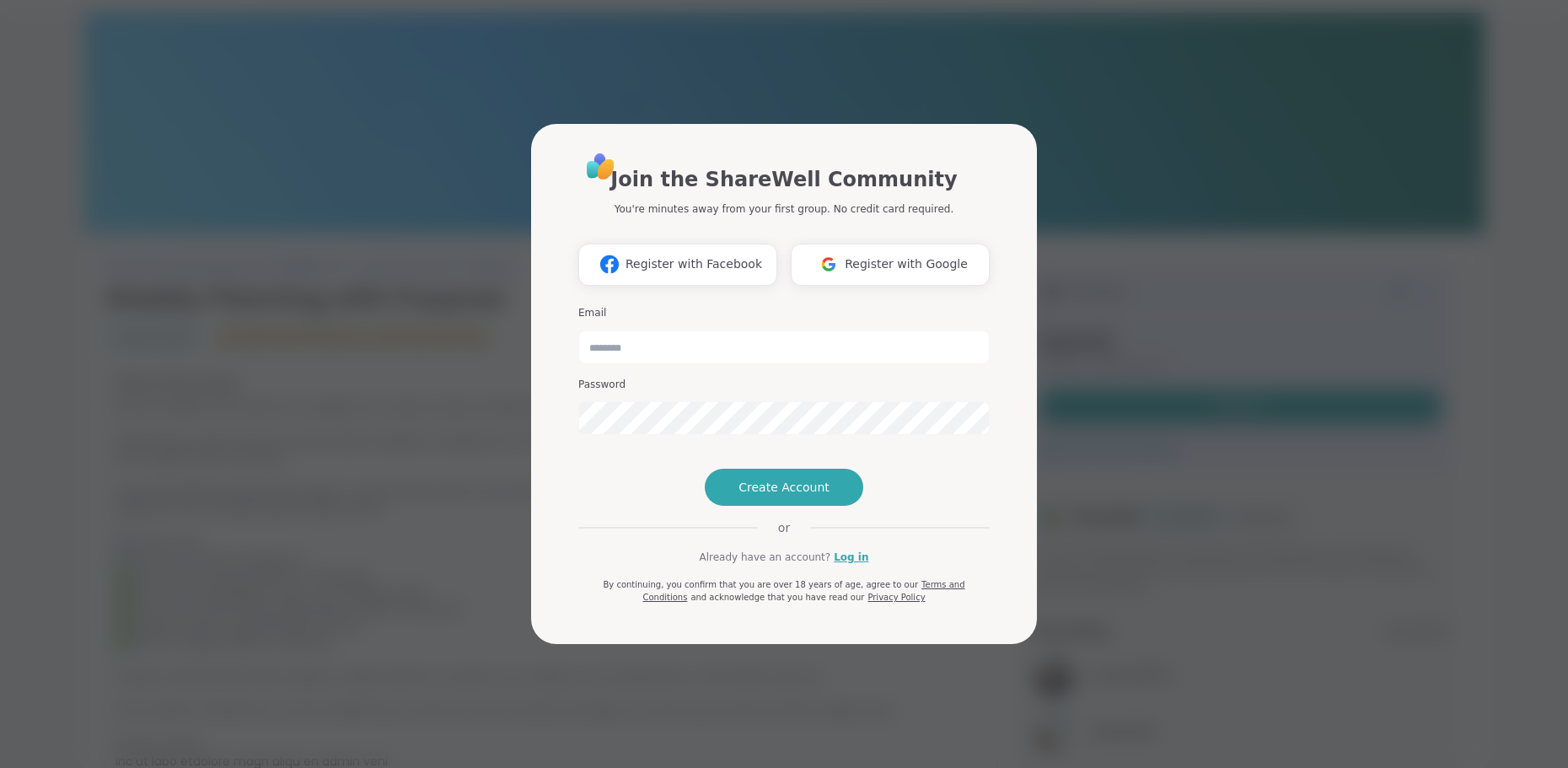
scroll to position [84, 0]
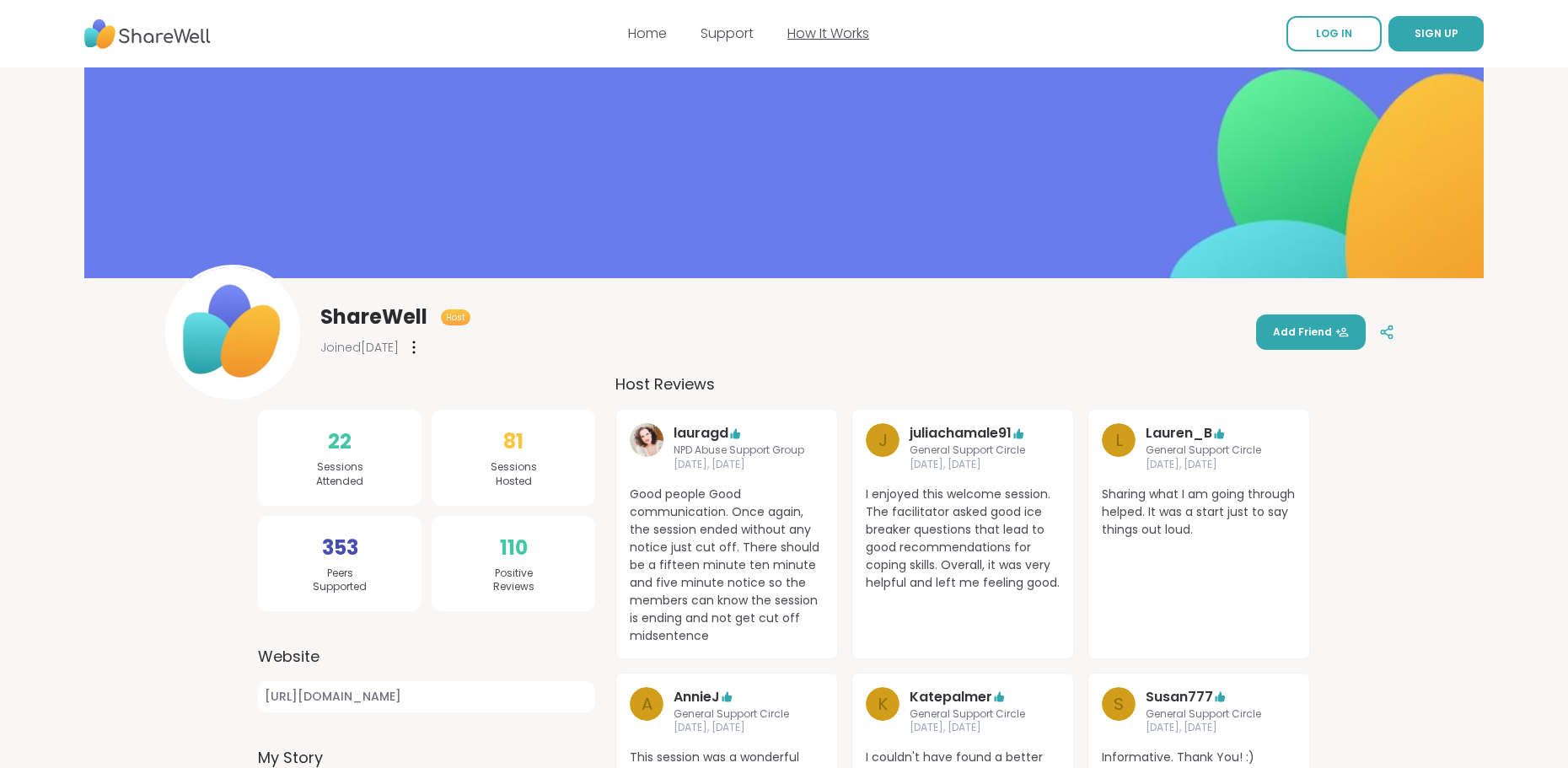
click at [830, 35] on link "How It Works" at bounding box center [828, 34] width 82 height 19
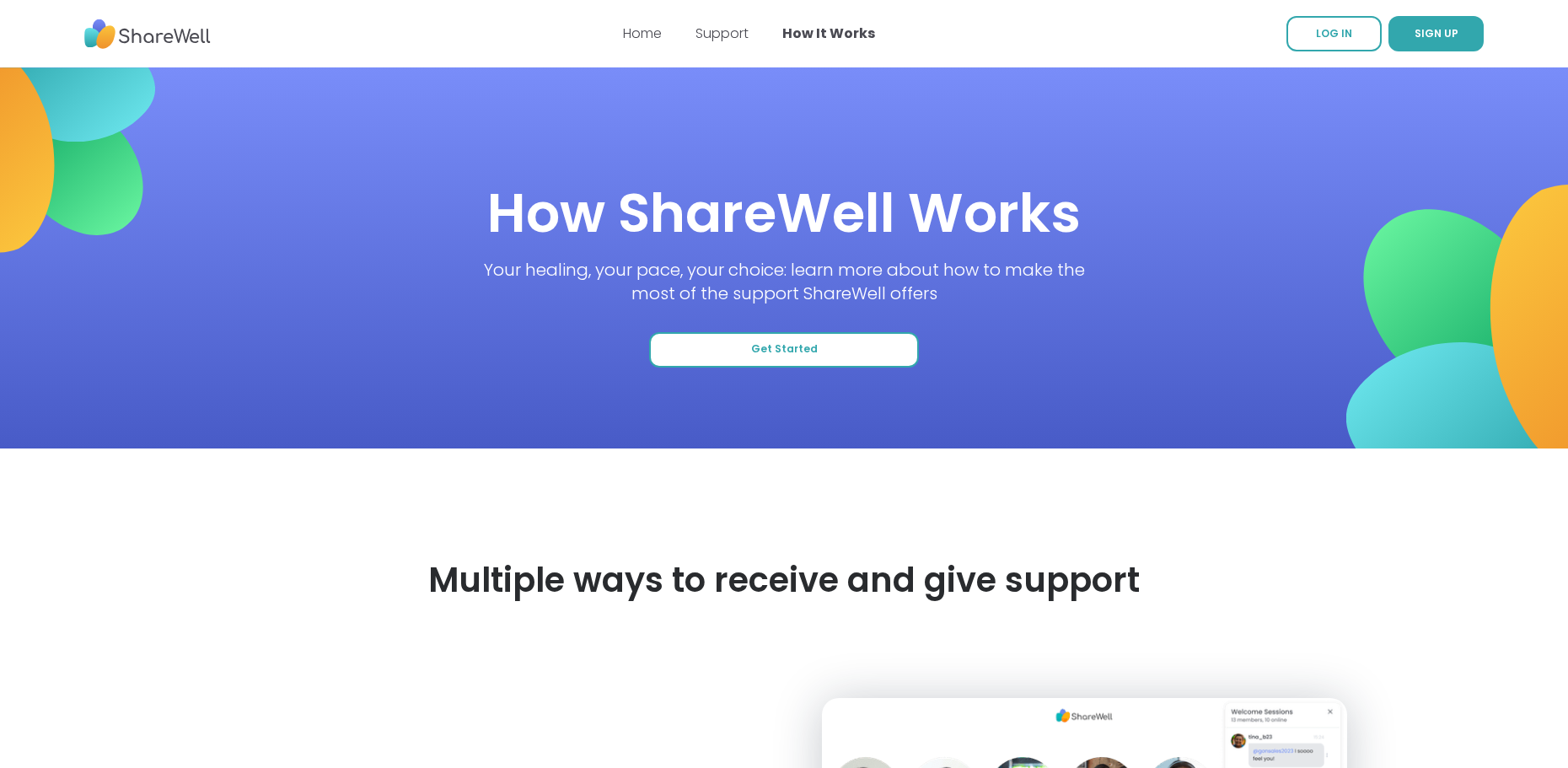
click at [767, 343] on span "Get Started" at bounding box center [784, 349] width 66 height 14
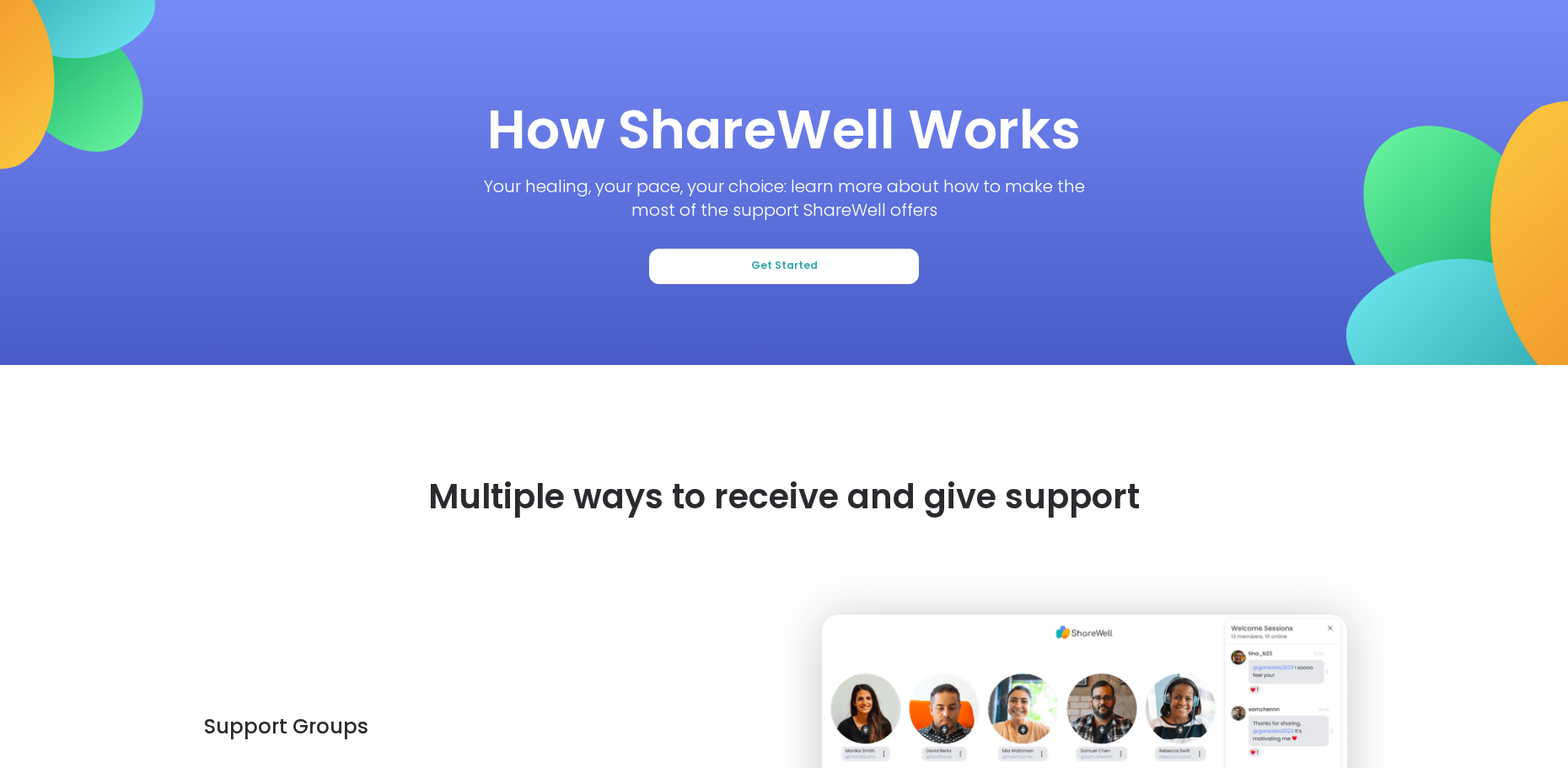
scroll to position [84, 0]
